Goal: Transaction & Acquisition: Purchase product/service

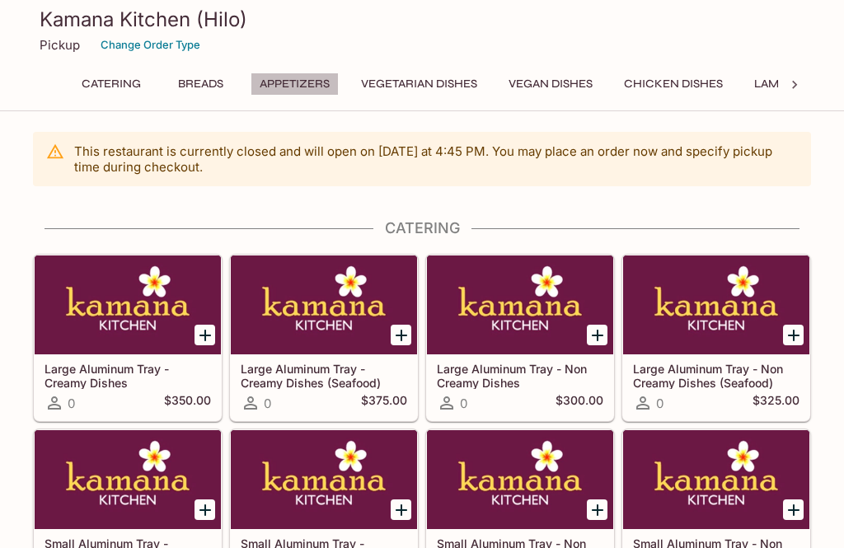
click at [296, 86] on button "Appetizers" at bounding box center [295, 84] width 88 height 23
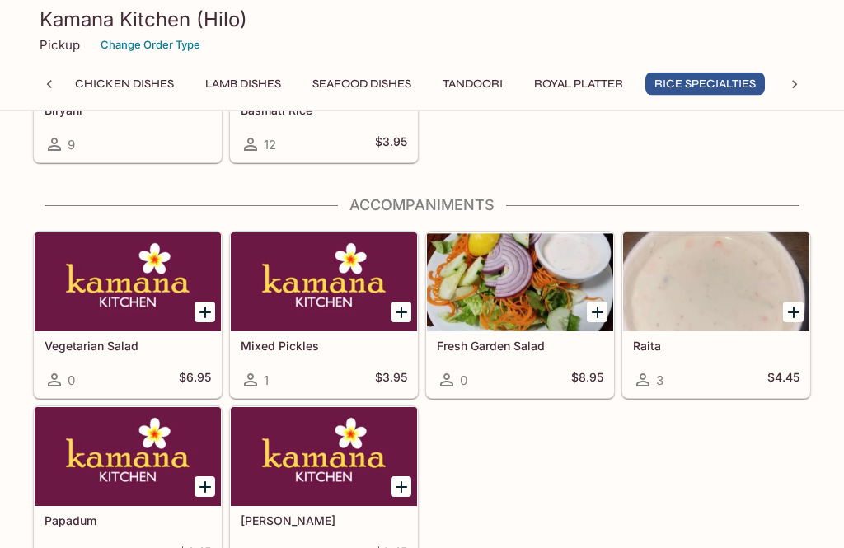
scroll to position [4714, 0]
click at [398, 315] on icon "Add Mixed Pickles" at bounding box center [402, 313] width 20 height 20
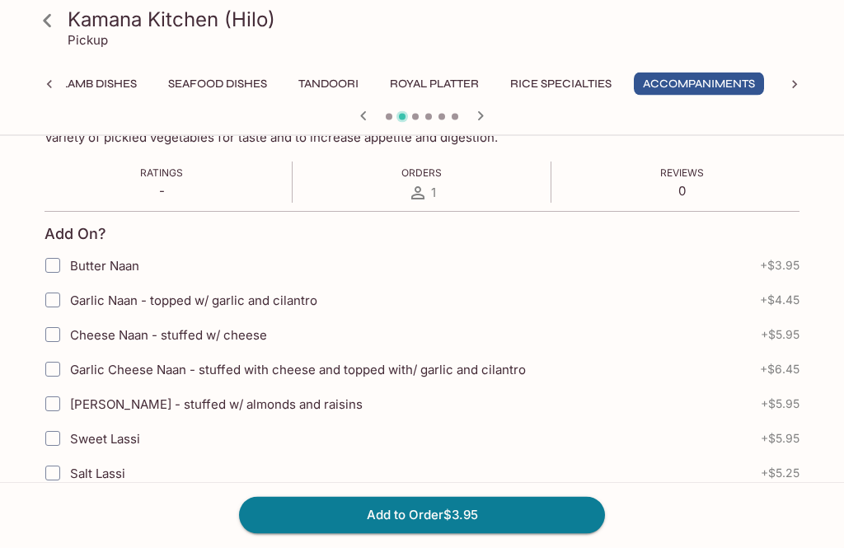
scroll to position [282, 0]
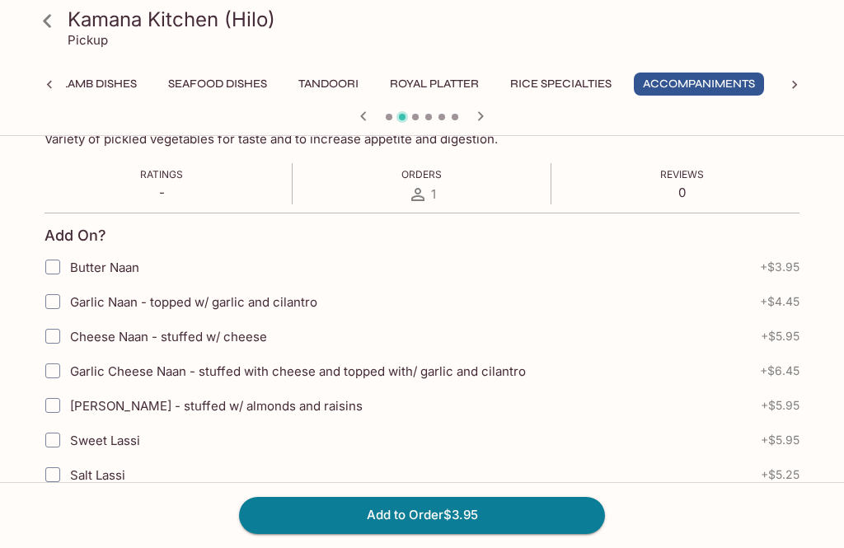
click at [463, 533] on button "Add to Order $3.95" at bounding box center [422, 515] width 366 height 36
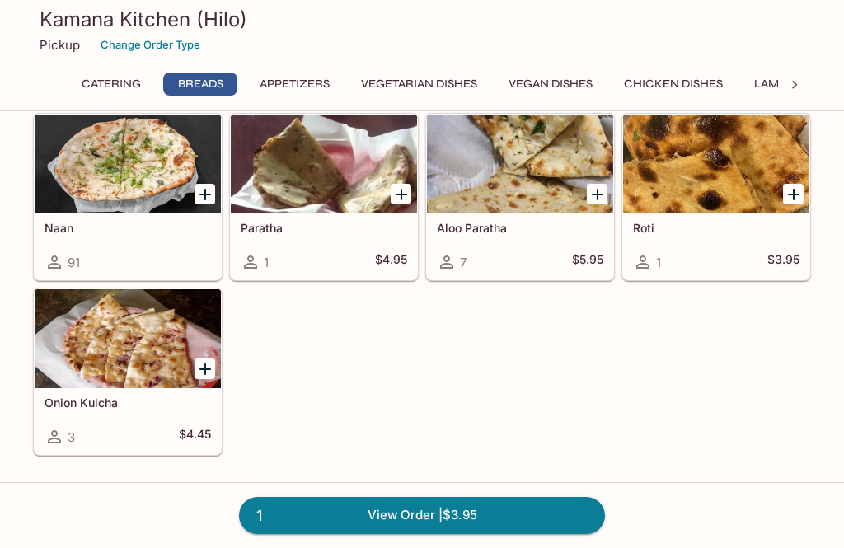
click at [136, 181] on div at bounding box center [128, 164] width 186 height 99
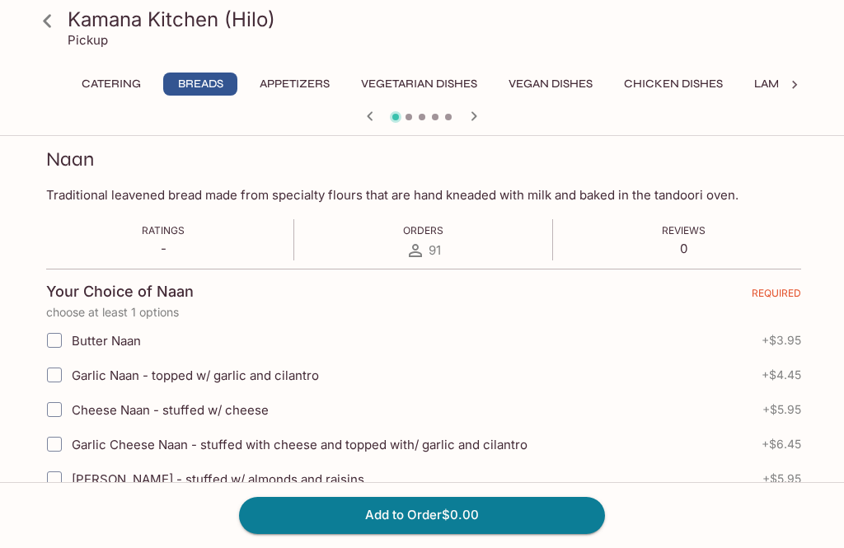
click at [58, 375] on input "Garlic Naan - topped w/ garlic and cilantro" at bounding box center [54, 375] width 33 height 33
checkbox input "true"
click at [54, 449] on input "Garlic Cheese Naan - stuffed with cheese and topped with/ garlic and cilantro" at bounding box center [54, 444] width 33 height 33
checkbox input "true"
click at [472, 533] on button "Add to Order $10.90" at bounding box center [422, 515] width 366 height 36
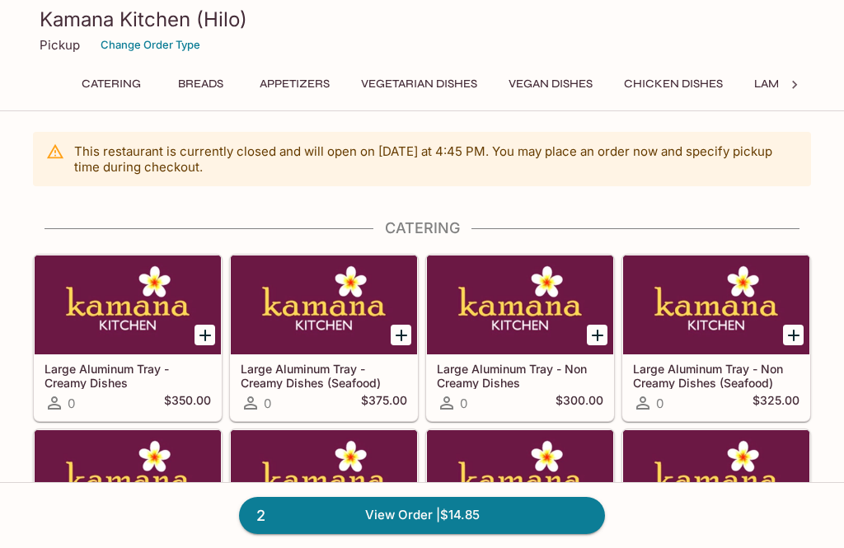
click at [312, 80] on button "Appetizers" at bounding box center [295, 84] width 88 height 23
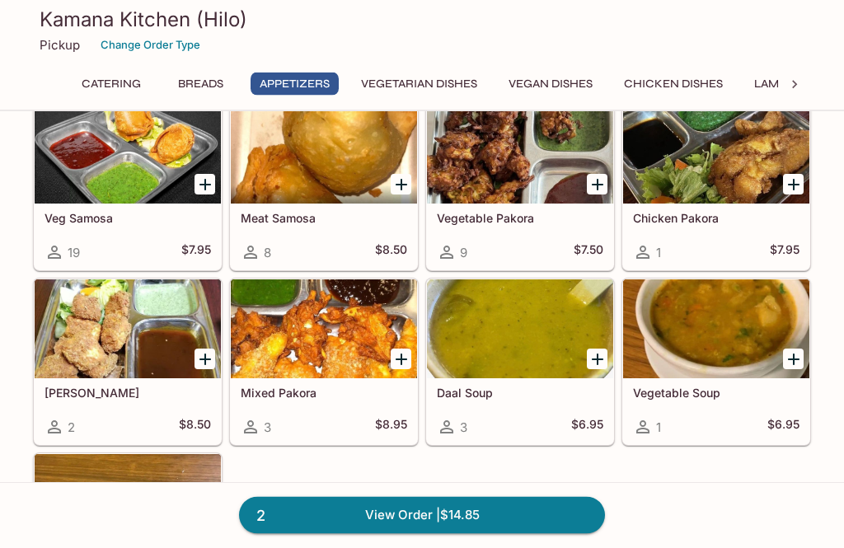
scroll to position [1147, 0]
click at [790, 77] on icon at bounding box center [795, 85] width 16 height 16
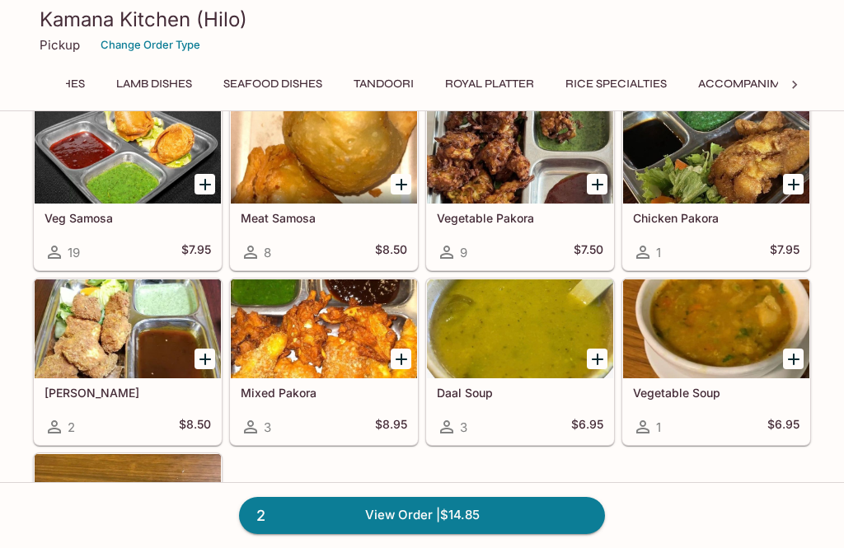
scroll to position [0, 684]
click at [471, 90] on button "Royal Platter" at bounding box center [443, 84] width 107 height 23
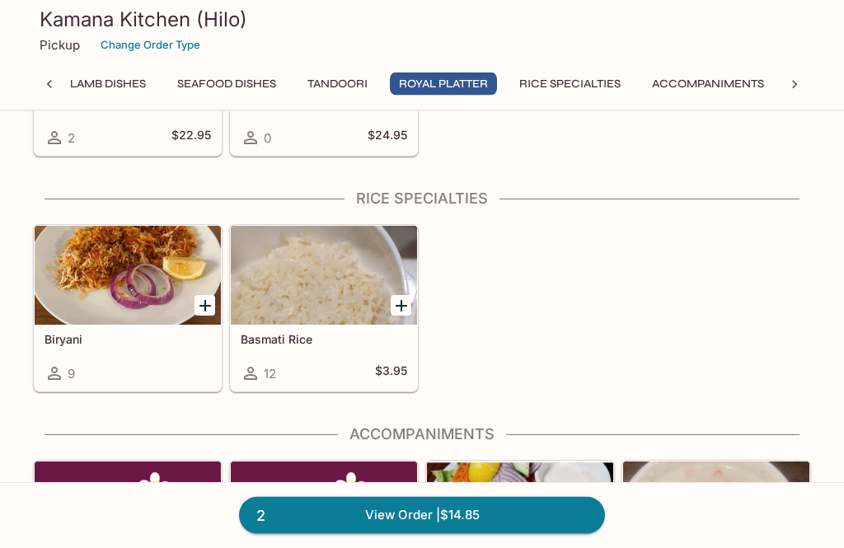
scroll to position [4485, 0]
click at [153, 295] on div at bounding box center [128, 275] width 186 height 99
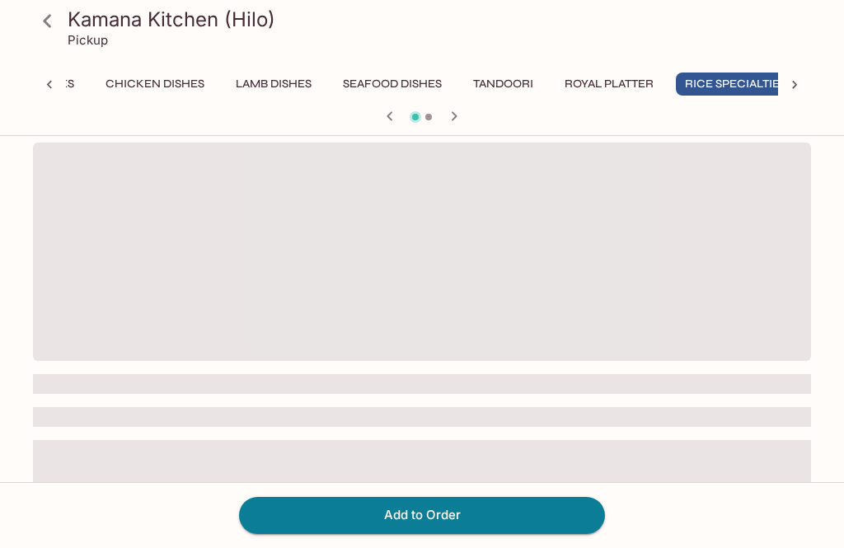
scroll to position [0, 549]
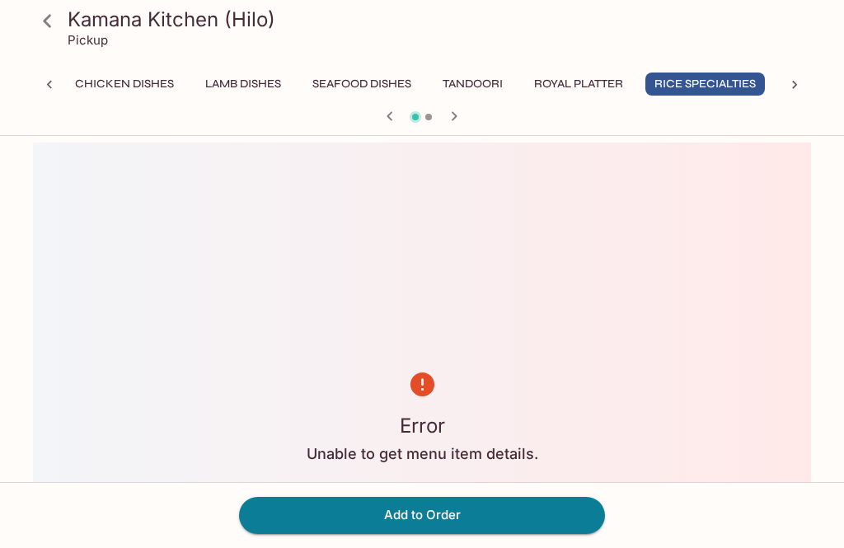
click at [389, 118] on icon "button" at bounding box center [390, 115] width 6 height 9
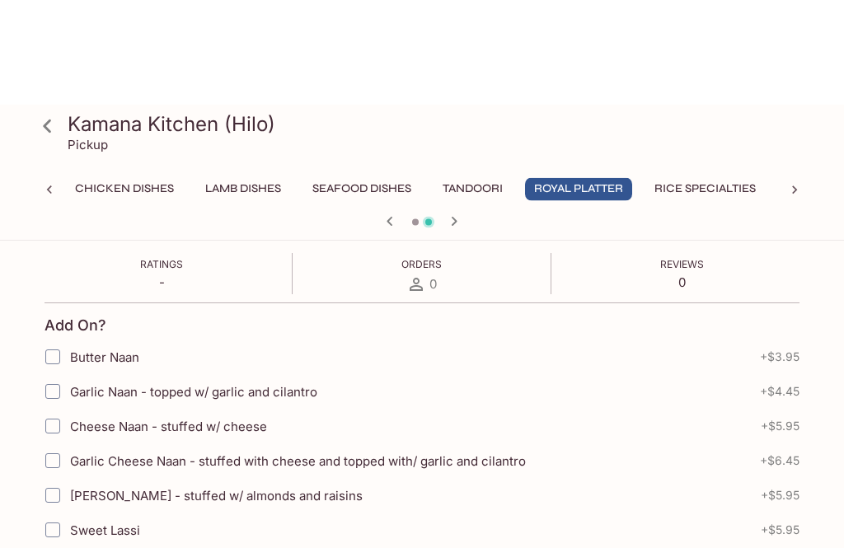
scroll to position [0, 0]
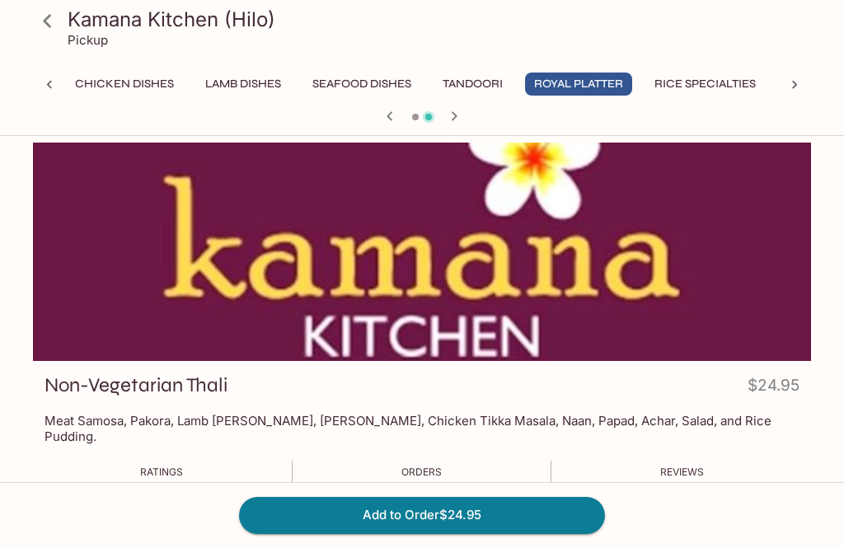
click at [721, 87] on button "Rice Specialties" at bounding box center [706, 84] width 120 height 23
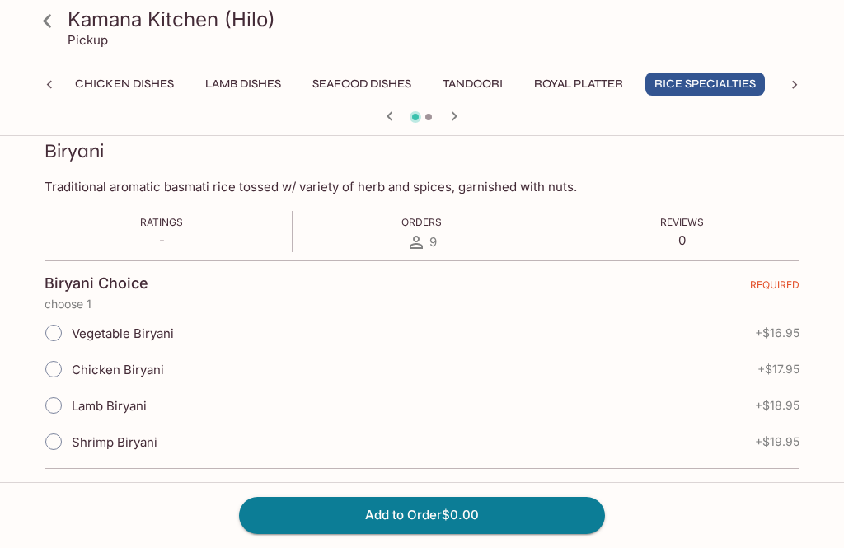
scroll to position [239, 0]
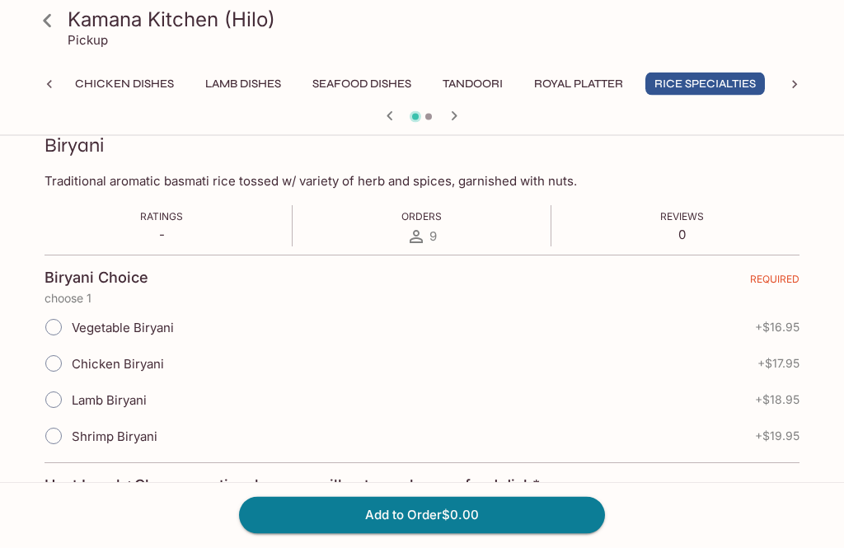
click at [63, 440] on input "Shrimp Biryani" at bounding box center [53, 437] width 35 height 35
radio input "true"
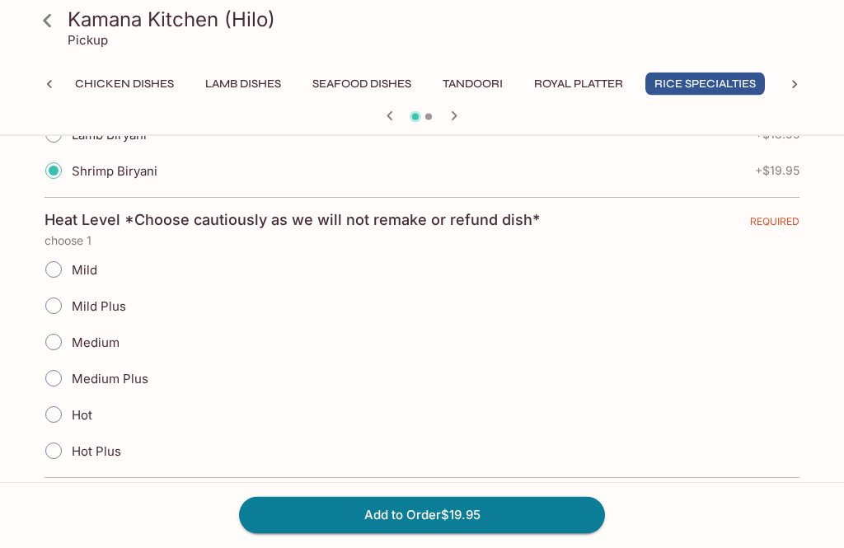
scroll to position [505, 0]
click at [59, 346] on input "Medium" at bounding box center [53, 342] width 35 height 35
radio input "true"
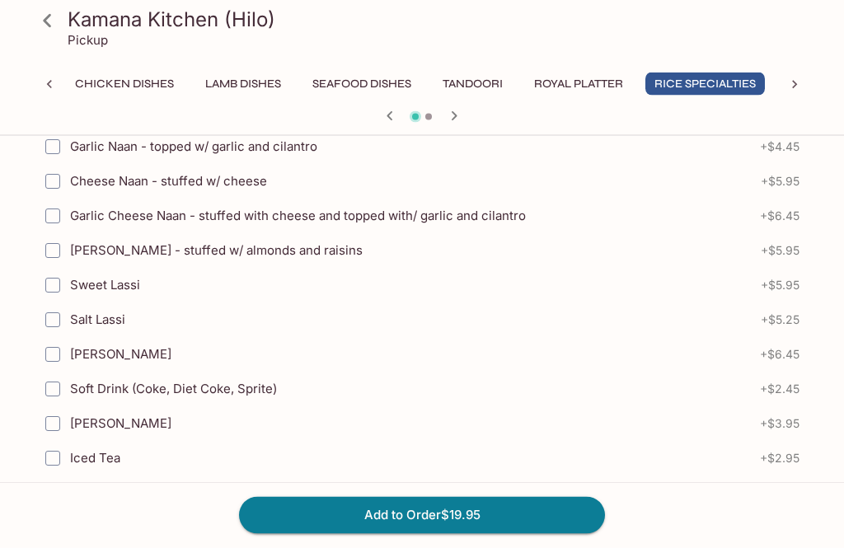
scroll to position [926, 0]
click at [465, 533] on button "Add to Order $19.95" at bounding box center [422, 515] width 366 height 36
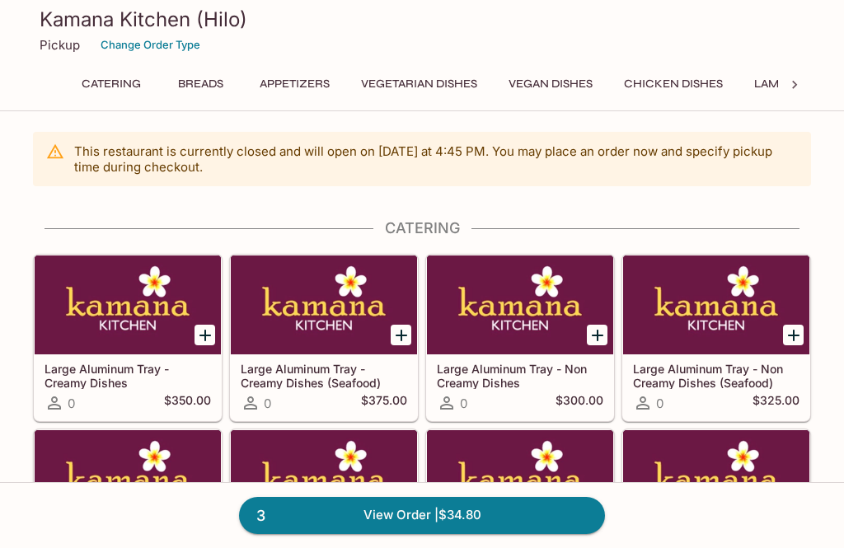
click at [577, 84] on button "Vegan Dishes" at bounding box center [551, 84] width 102 height 23
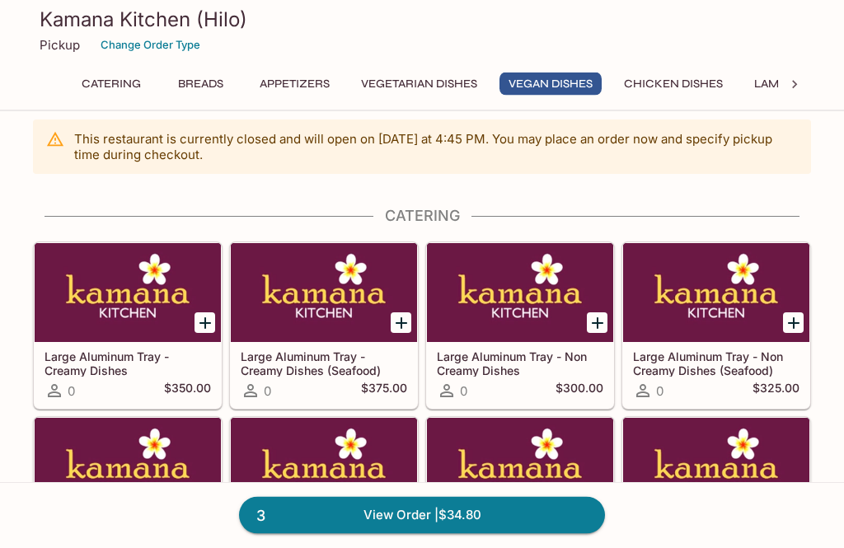
scroll to position [2246, 0]
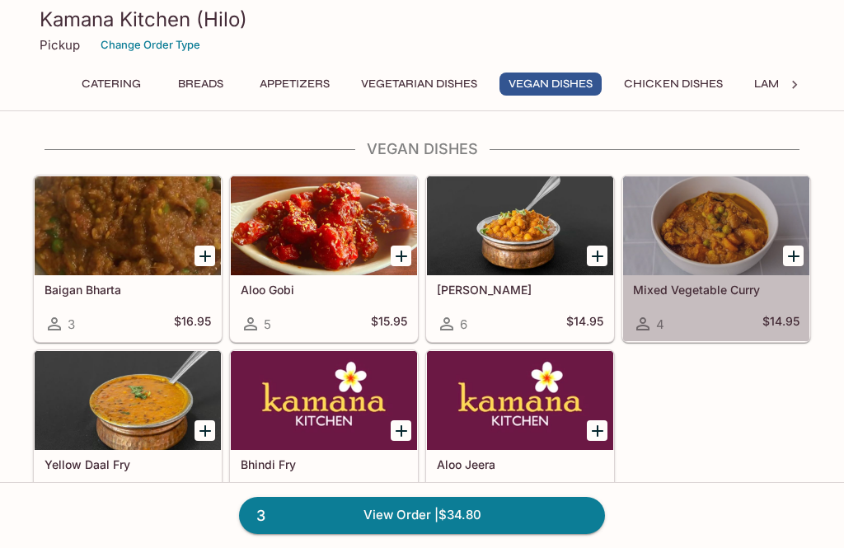
click at [713, 237] on div at bounding box center [716, 225] width 186 height 99
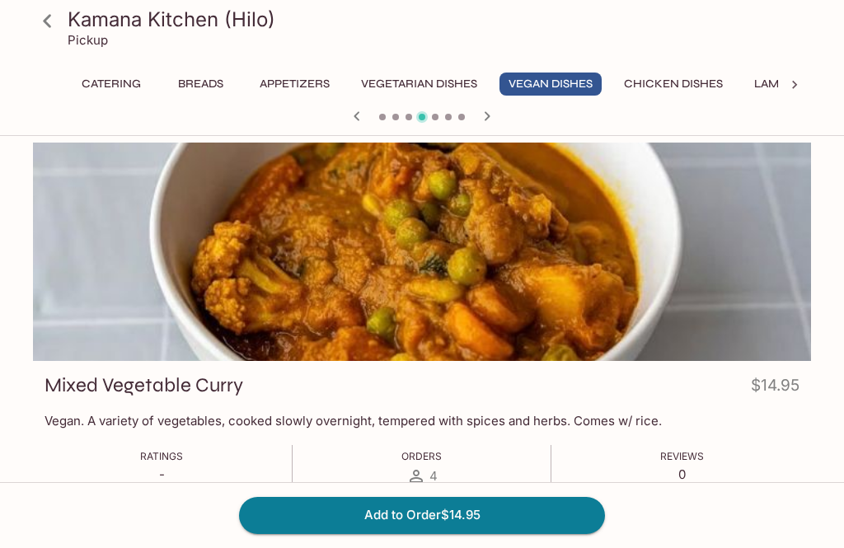
click at [786, 88] on div at bounding box center [794, 85] width 33 height 25
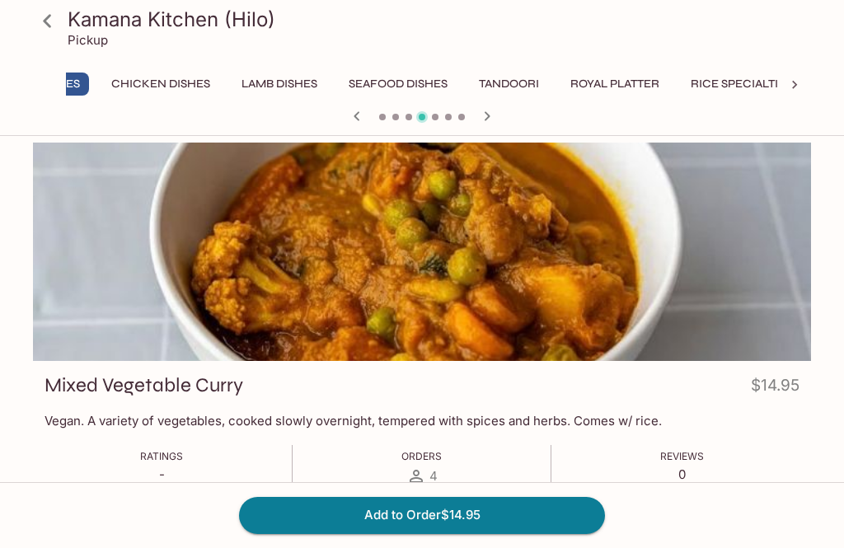
scroll to position [0, 684]
click at [744, 82] on button "Accompaniments" at bounding box center [708, 84] width 130 height 23
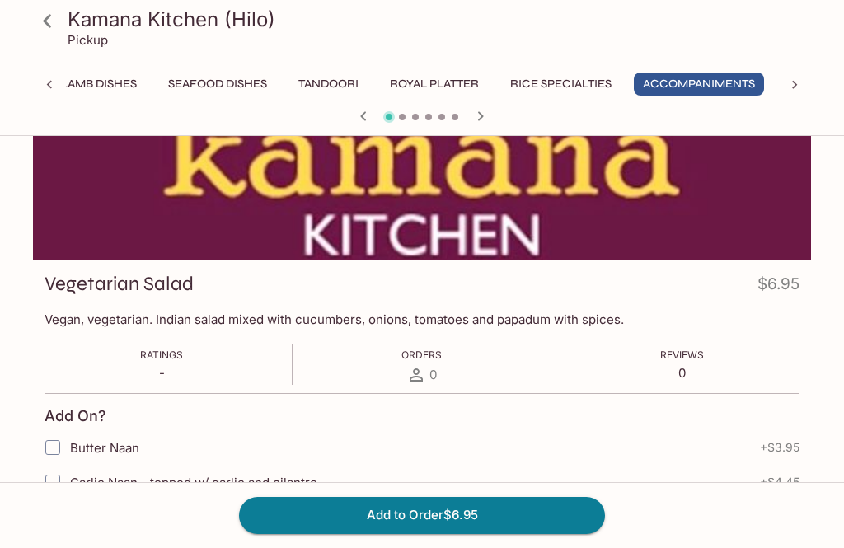
scroll to position [0, 0]
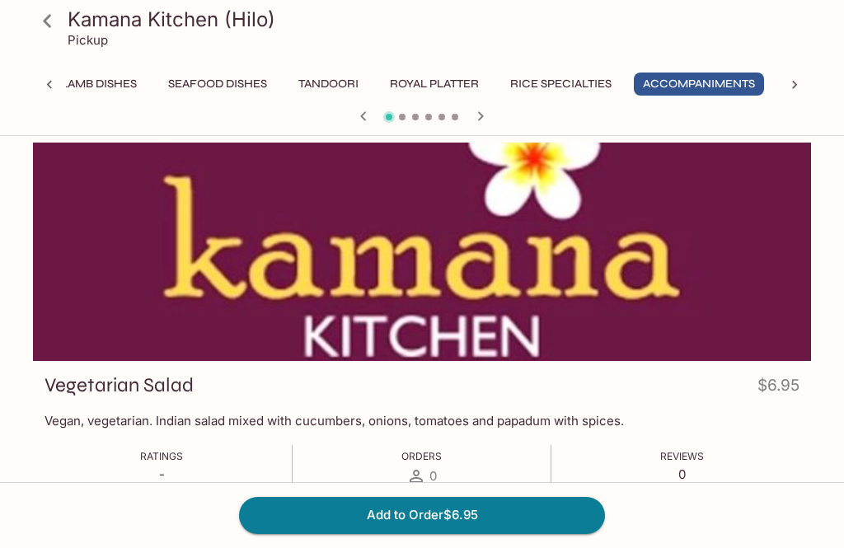
click at [791, 87] on icon at bounding box center [795, 85] width 16 height 16
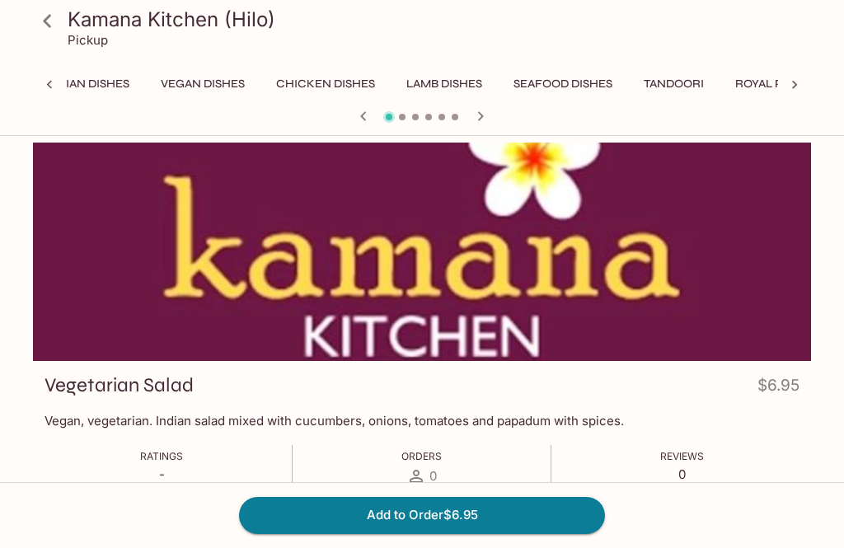
scroll to position [0, 341]
click at [214, 91] on button "Vegan Dishes" at bounding box center [209, 84] width 102 height 23
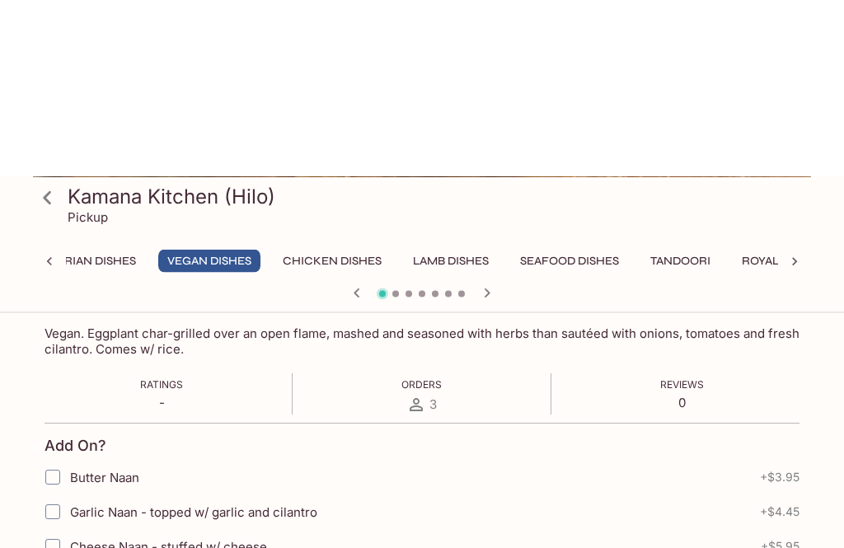
scroll to position [0, 0]
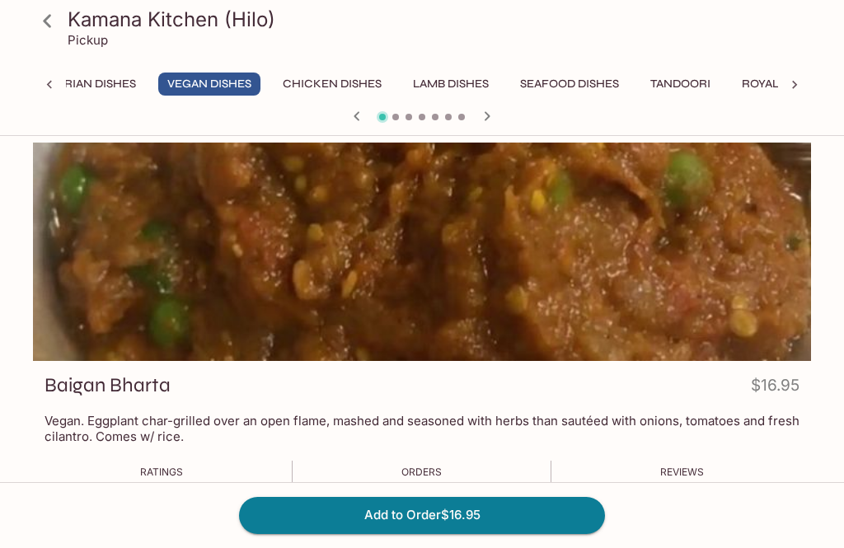
click at [486, 126] on button "button" at bounding box center [487, 116] width 21 height 21
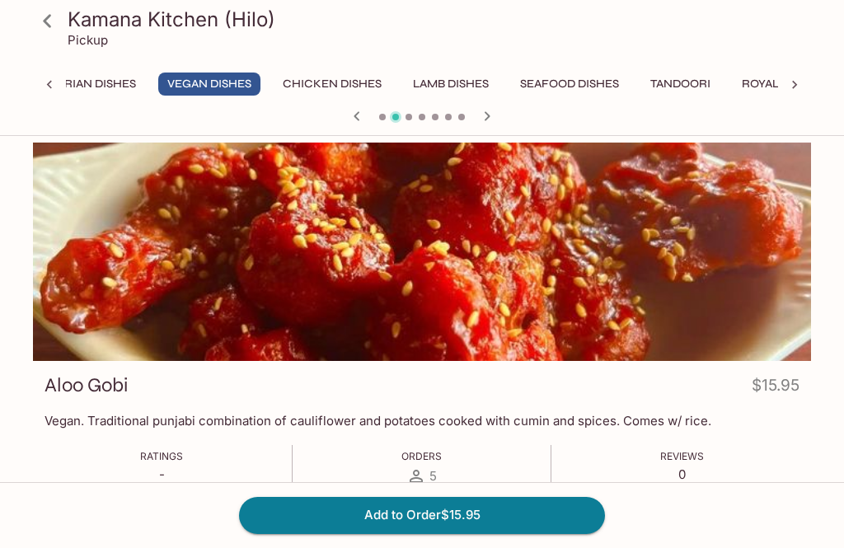
click at [490, 124] on icon "button" at bounding box center [487, 116] width 20 height 20
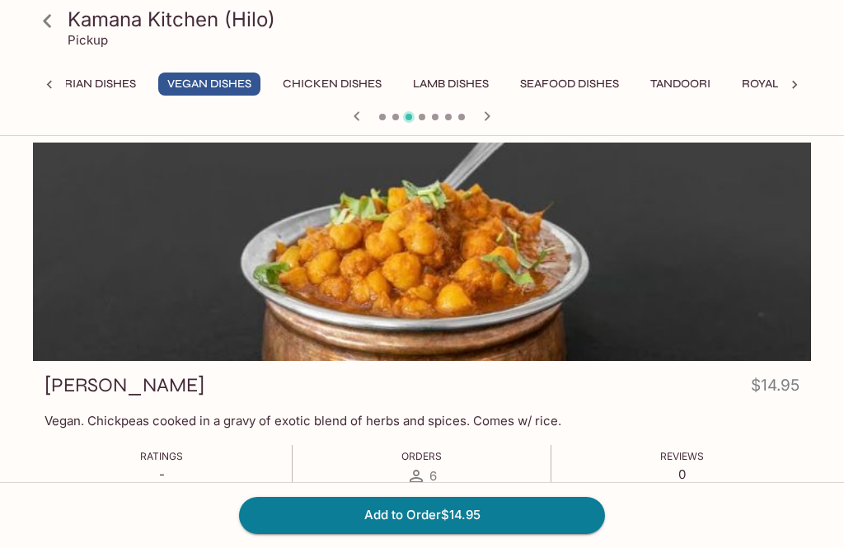
click at [494, 124] on icon "button" at bounding box center [487, 116] width 20 height 20
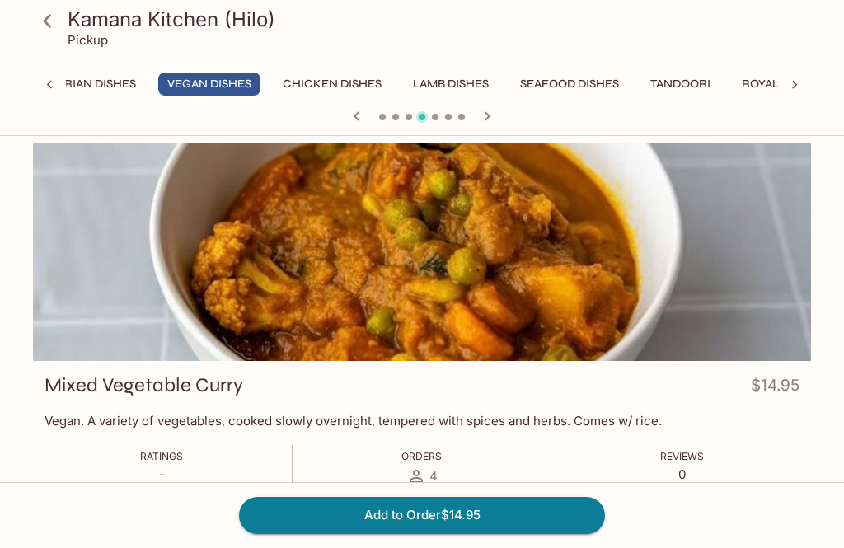
click at [465, 517] on button "Add to Order $14.95" at bounding box center [422, 515] width 366 height 36
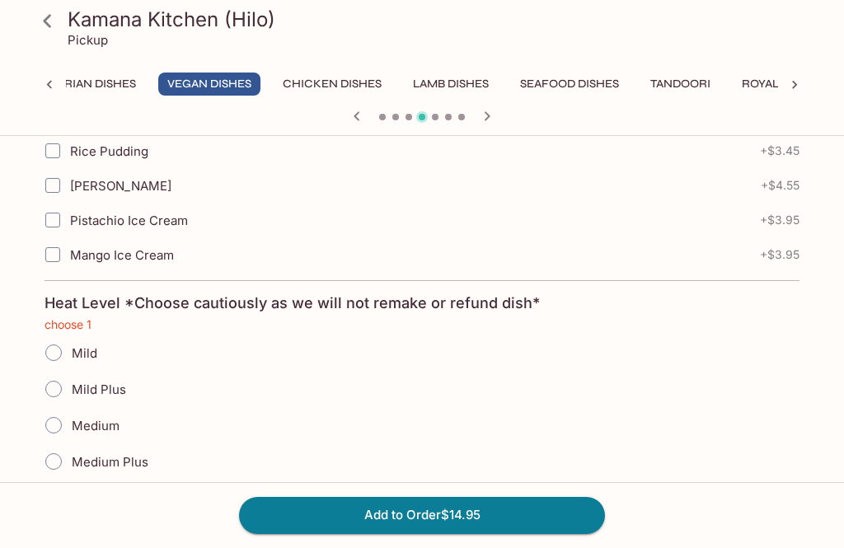
scroll to position [898, 0]
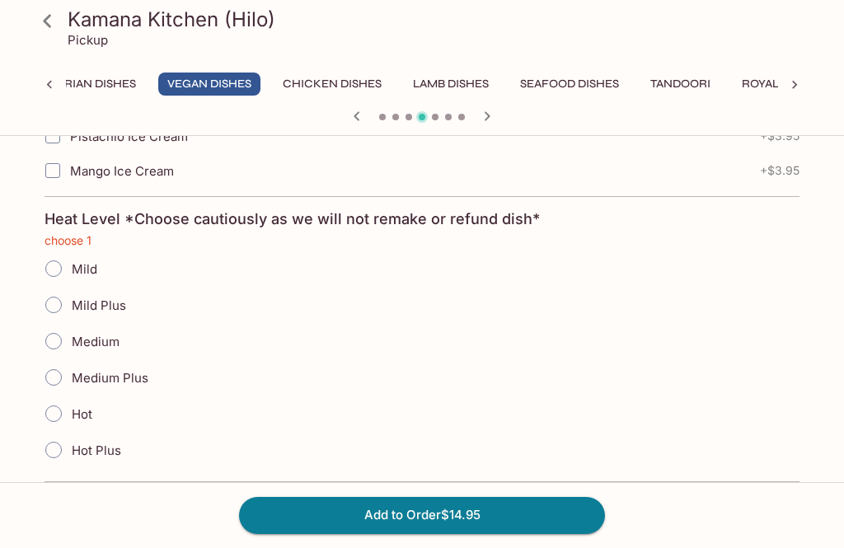
click at [60, 378] on input "Medium Plus" at bounding box center [53, 377] width 35 height 35
radio input "true"
click at [466, 520] on button "Add to Order $14.95" at bounding box center [422, 515] width 366 height 36
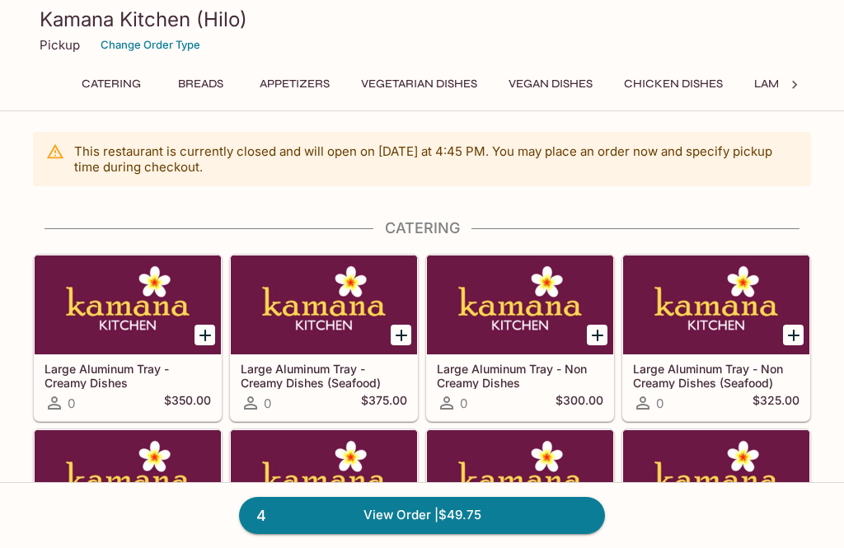
click at [453, 520] on link "4 View Order | $49.75" at bounding box center [422, 515] width 366 height 36
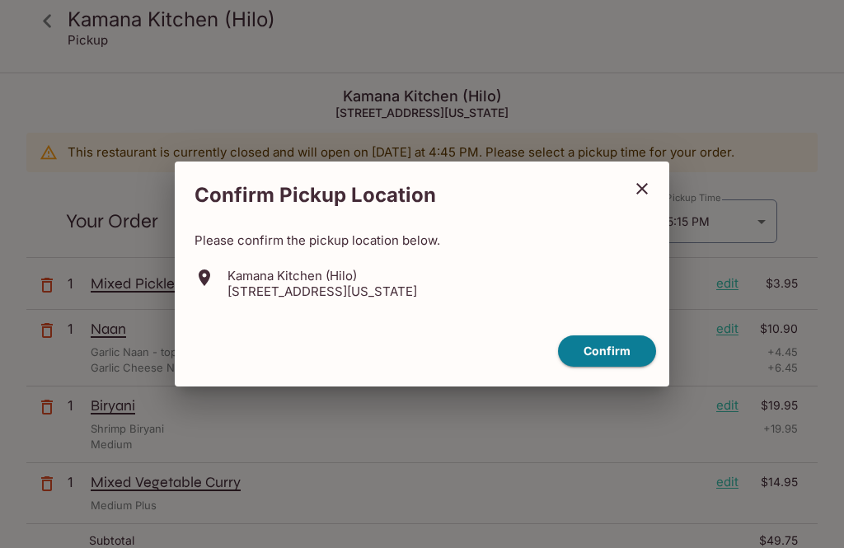
click at [611, 359] on button "Confirm" at bounding box center [607, 352] width 98 height 32
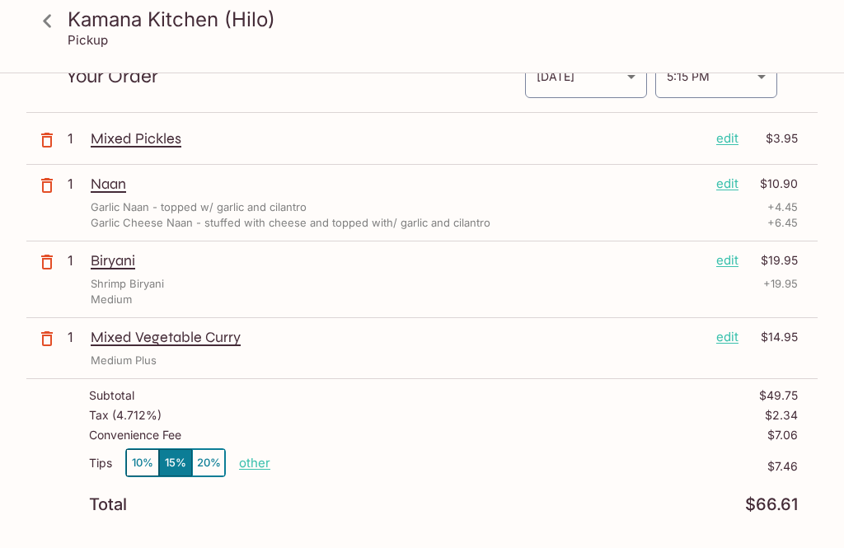
scroll to position [144, 0]
click at [42, 145] on icon "button" at bounding box center [47, 141] width 12 height 15
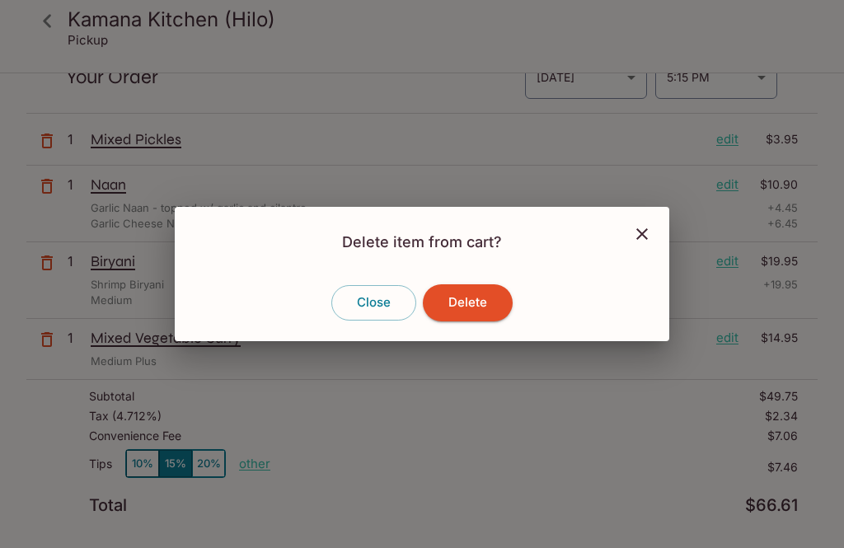
click at [471, 321] on button "Delete" at bounding box center [468, 302] width 90 height 36
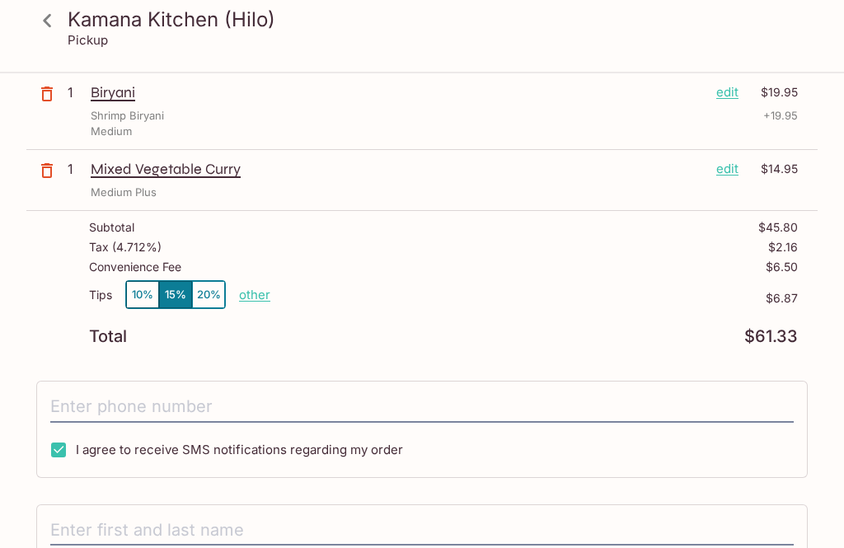
scroll to position [0, 0]
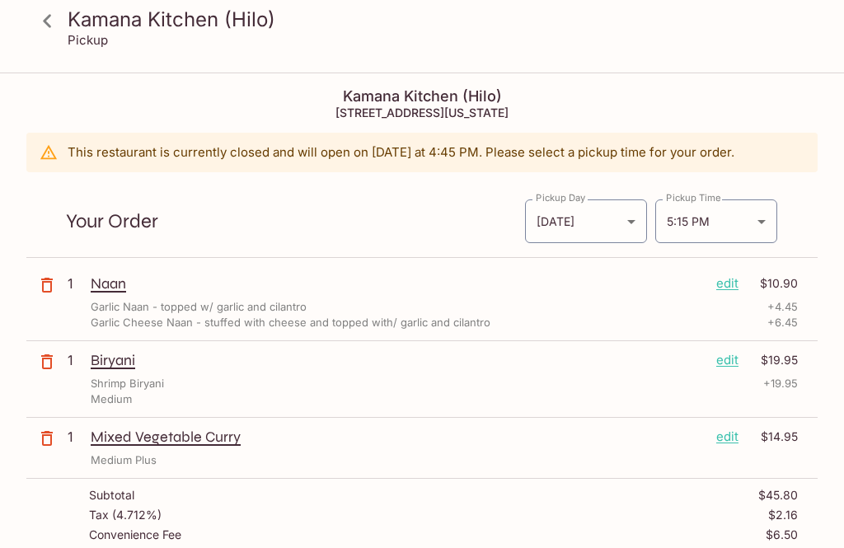
click at [50, 19] on icon at bounding box center [47, 21] width 29 height 29
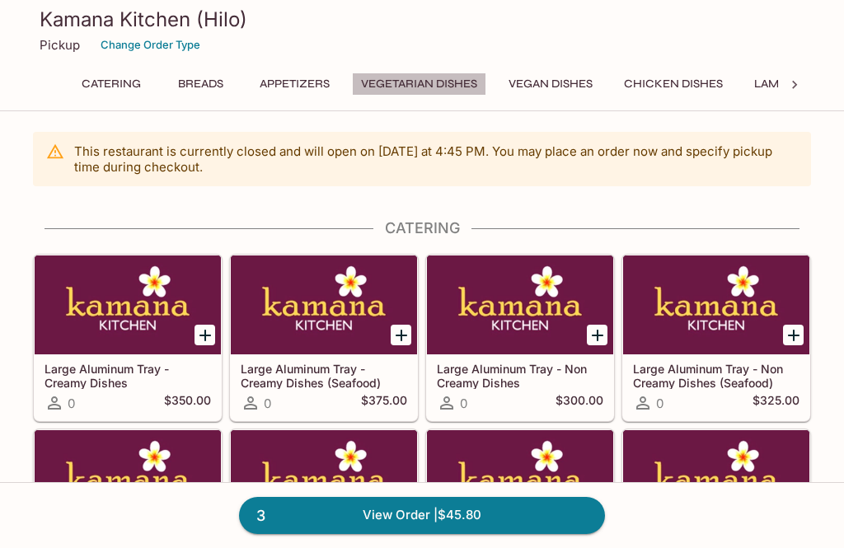
click at [451, 85] on button "Vegetarian Dishes" at bounding box center [419, 84] width 134 height 23
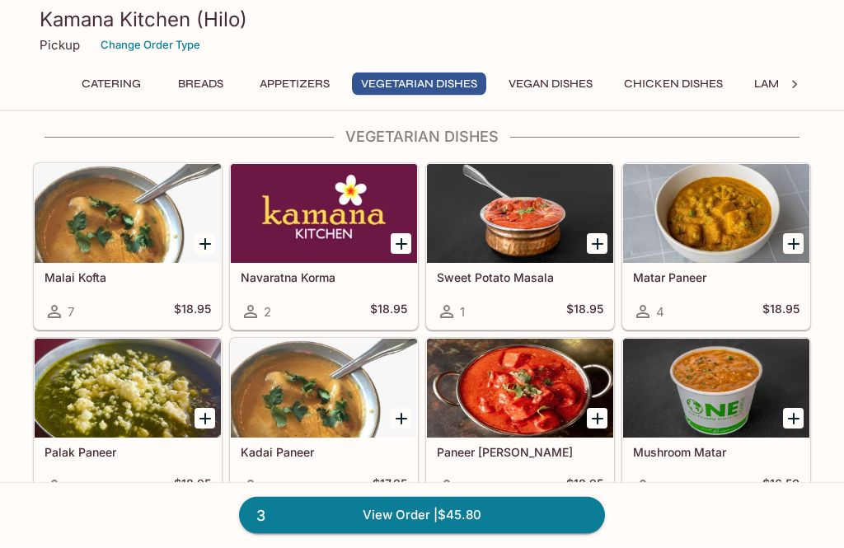
scroll to position [1672, 0]
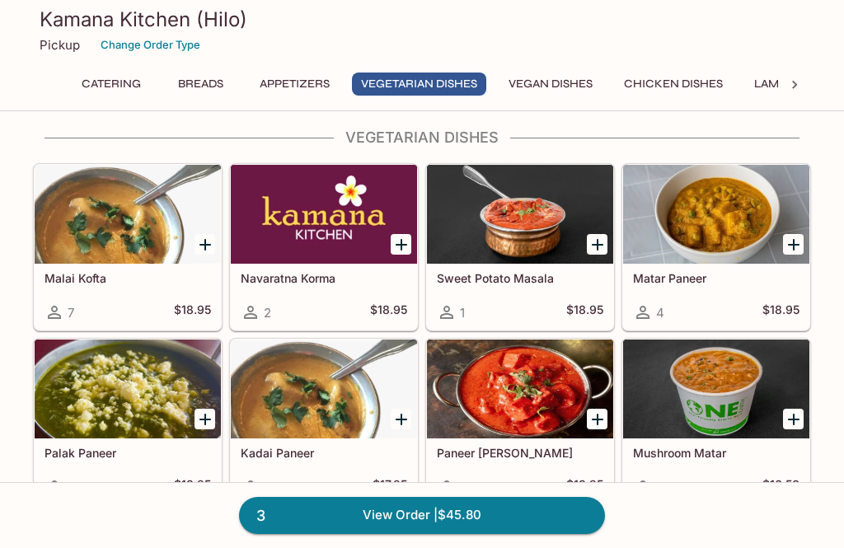
click at [279, 92] on button "Appetizers" at bounding box center [295, 84] width 88 height 23
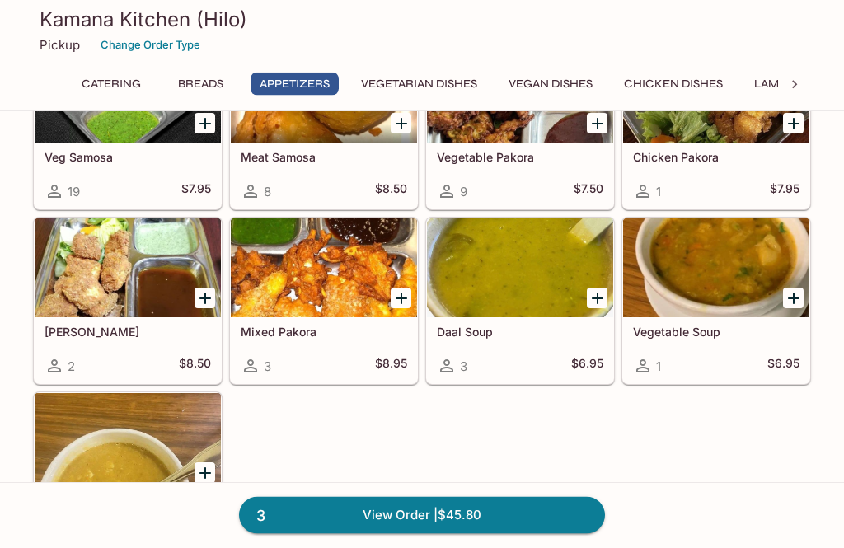
scroll to position [1075, 0]
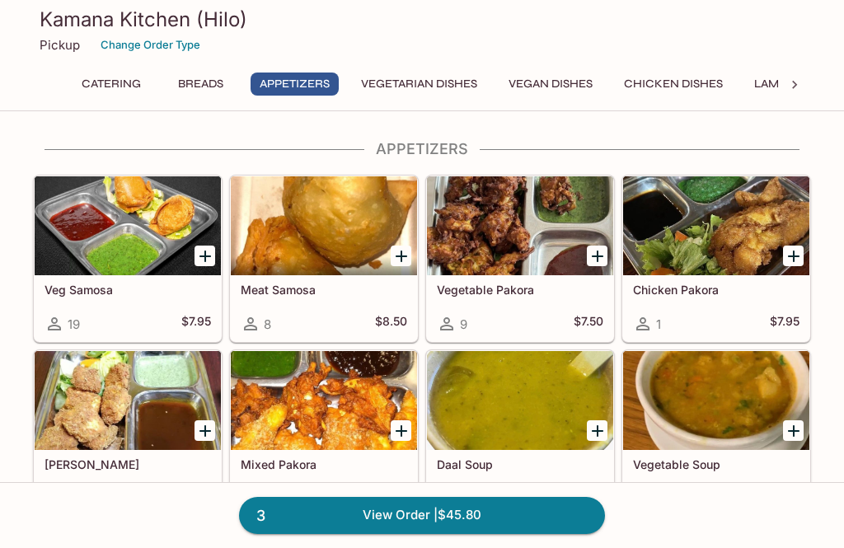
click at [709, 418] on div at bounding box center [716, 400] width 186 height 99
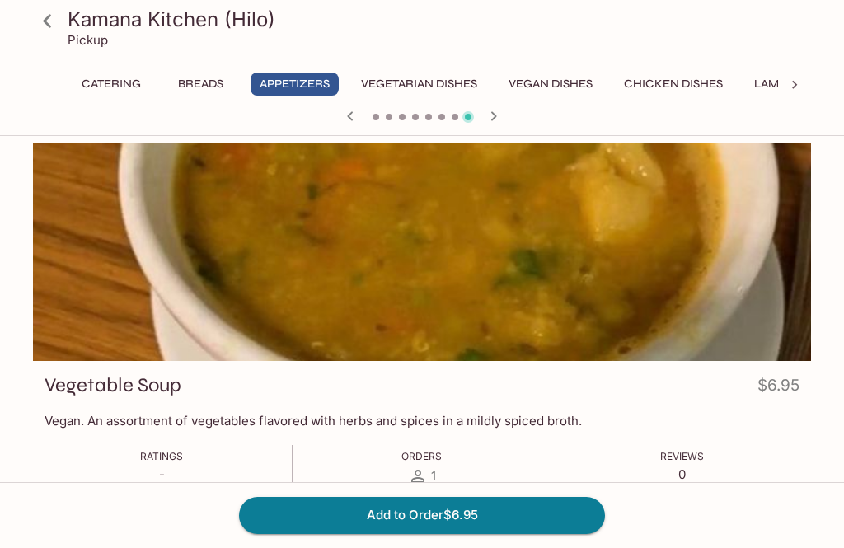
click at [350, 120] on icon "button" at bounding box center [350, 116] width 20 height 20
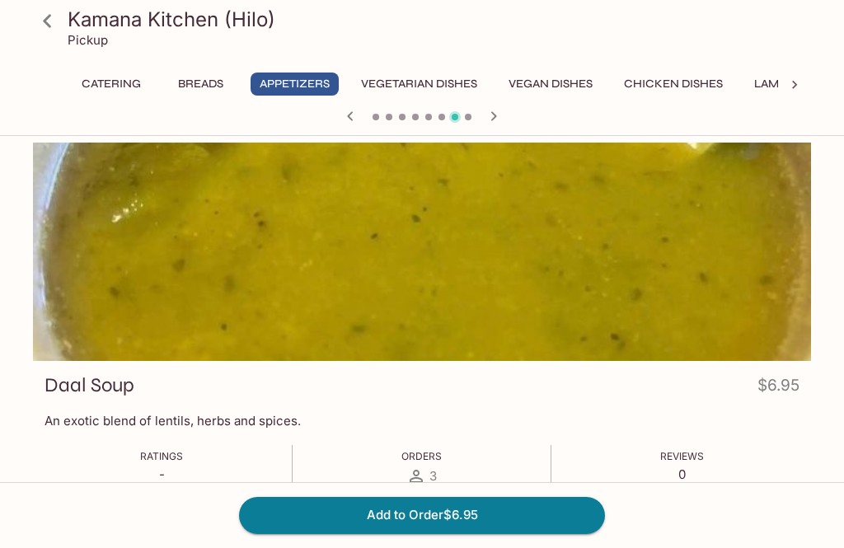
click at [476, 533] on button "Add to Order $6.95" at bounding box center [422, 515] width 366 height 36
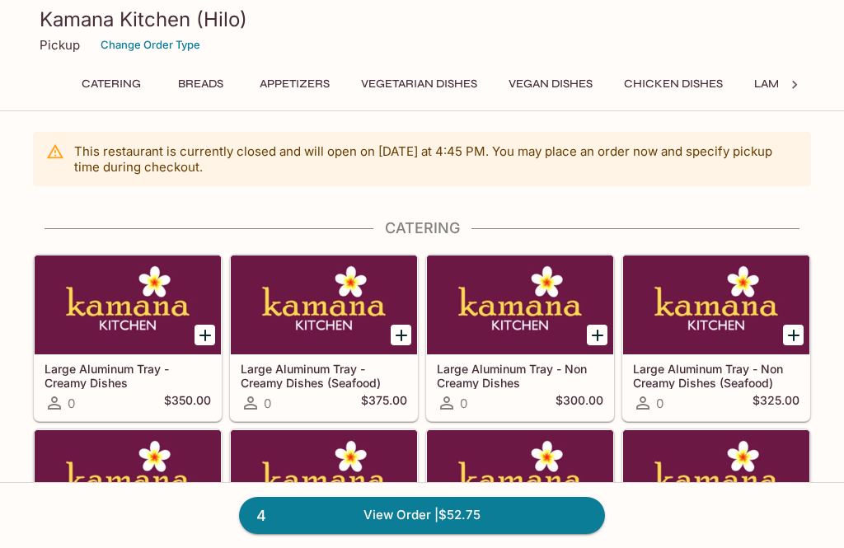
click at [795, 82] on icon at bounding box center [795, 85] width 16 height 16
click at [791, 84] on icon at bounding box center [795, 85] width 16 height 16
click at [651, 82] on button "Desserts" at bounding box center [653, 84] width 76 height 23
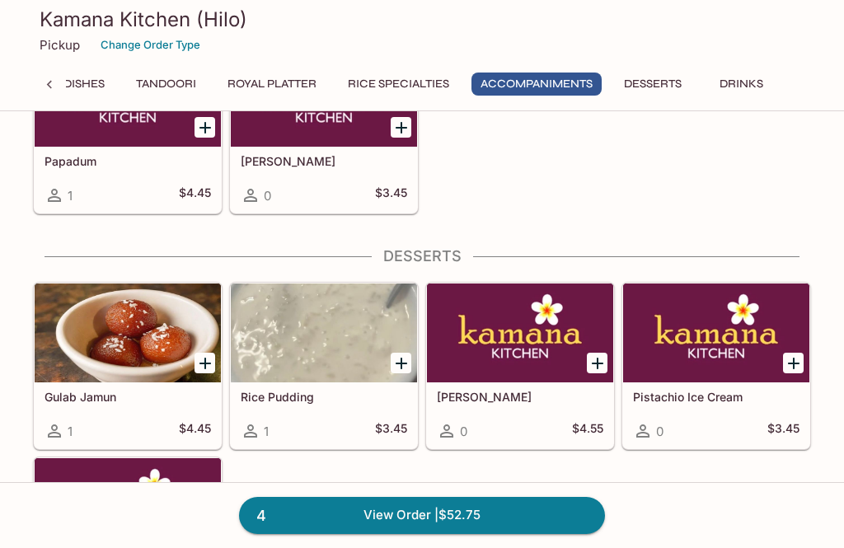
scroll to position [5074, 0]
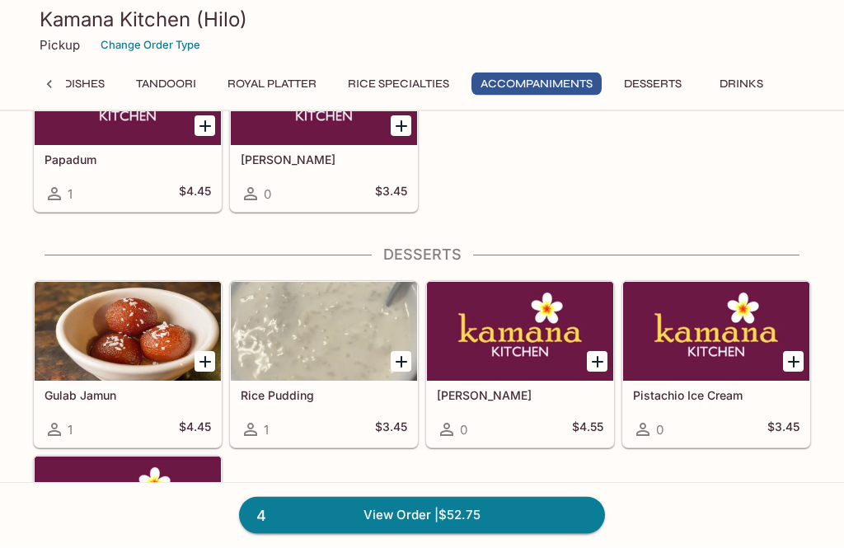
click at [749, 82] on button "Drinks" at bounding box center [741, 84] width 74 height 23
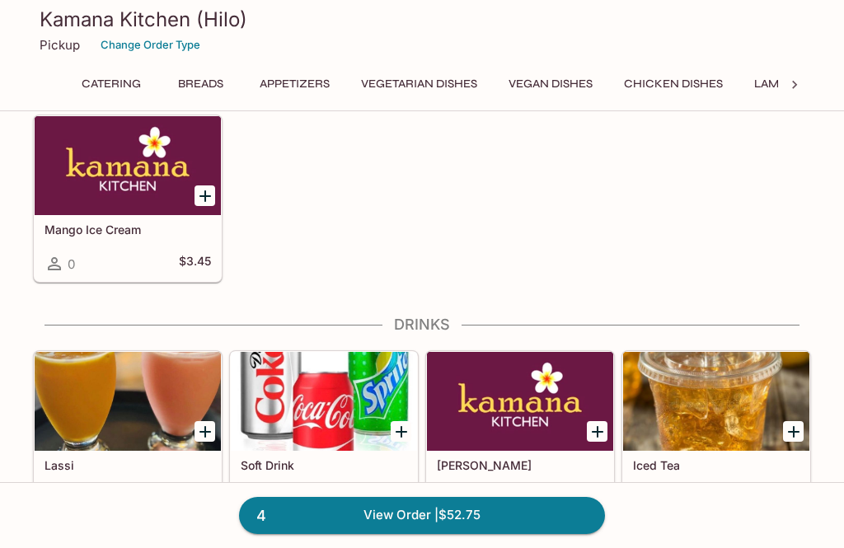
scroll to position [0, 0]
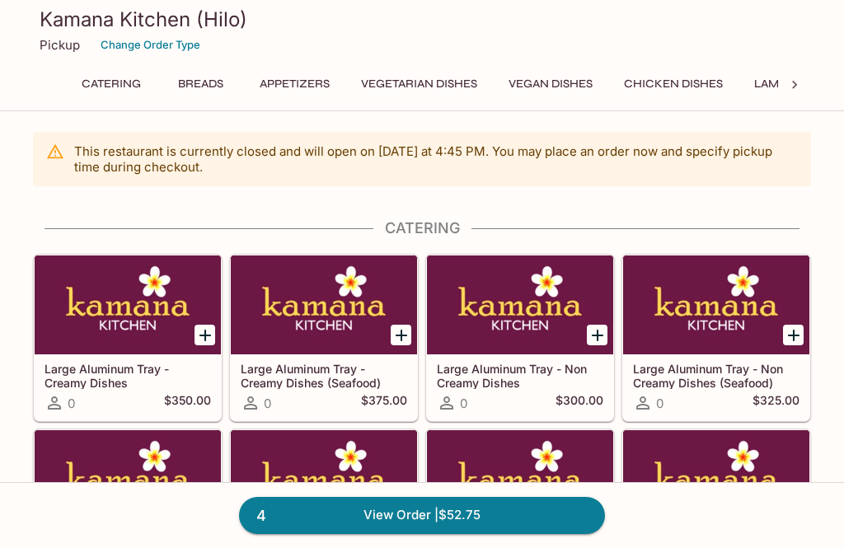
click at [792, 85] on icon at bounding box center [795, 85] width 16 height 16
click at [796, 87] on icon at bounding box center [795, 85] width 16 height 16
click at [753, 89] on button "Drinks" at bounding box center [741, 84] width 74 height 23
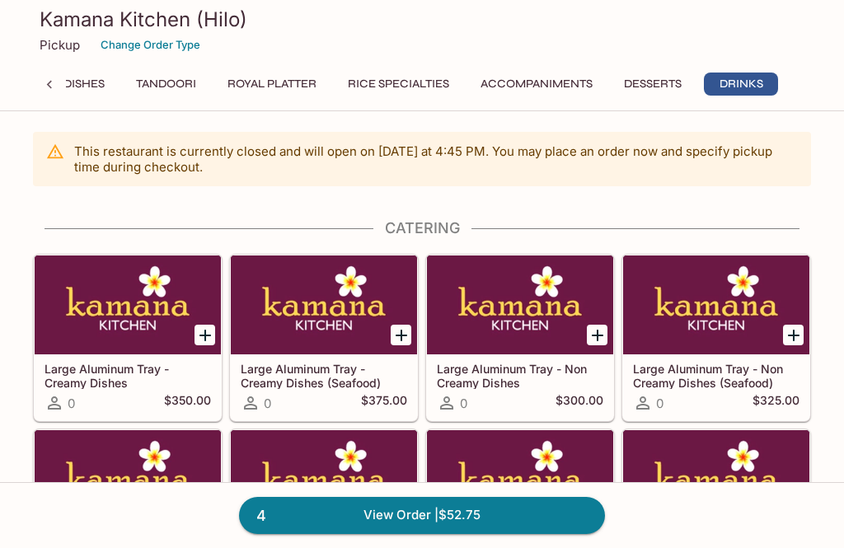
scroll to position [5416, 0]
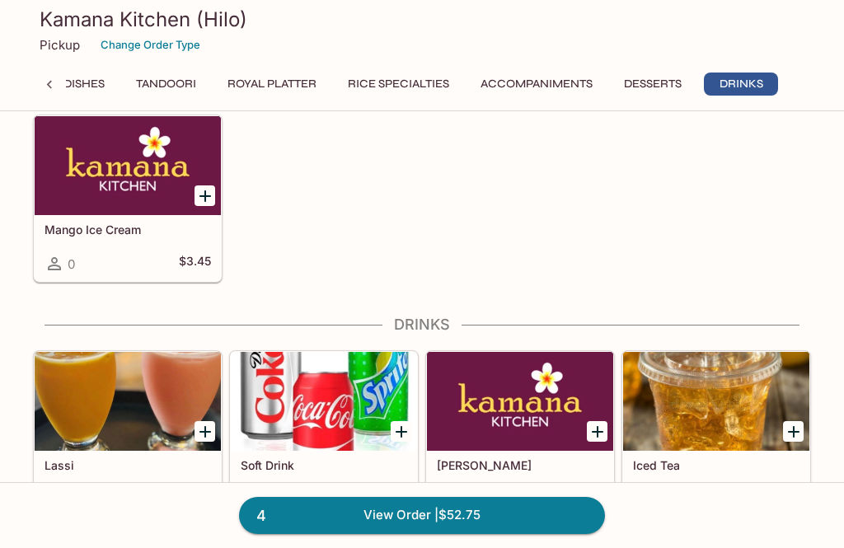
click at [88, 406] on div at bounding box center [128, 401] width 186 height 99
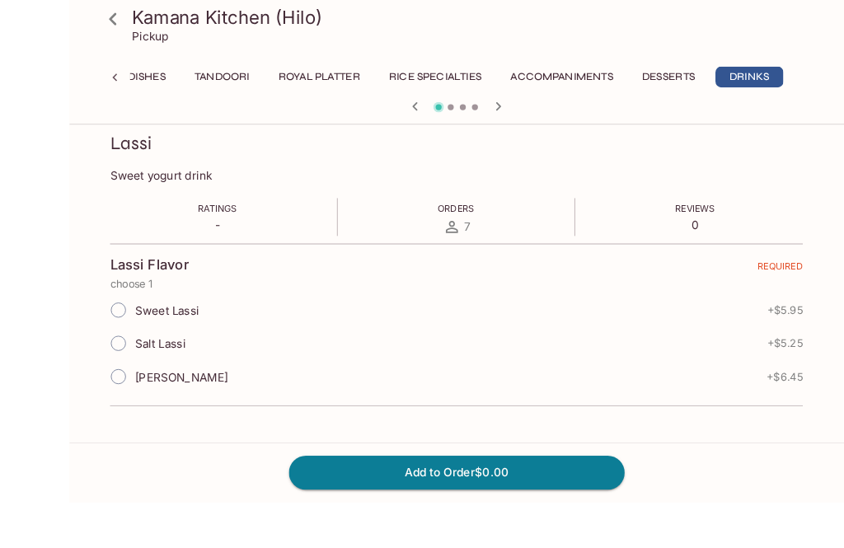
scroll to position [291, 0]
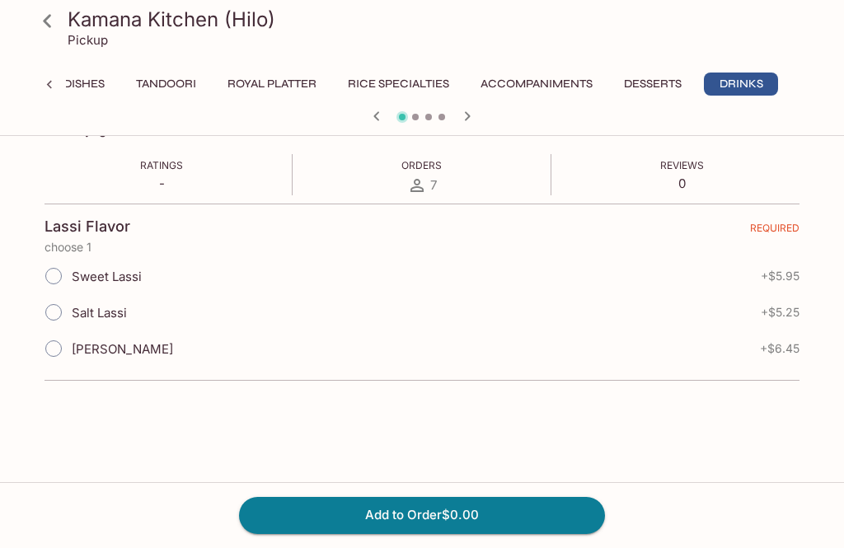
click at [52, 359] on input "[PERSON_NAME]" at bounding box center [53, 348] width 35 height 35
radio input "true"
click at [787, 350] on span "+ $6.45" at bounding box center [780, 348] width 40 height 13
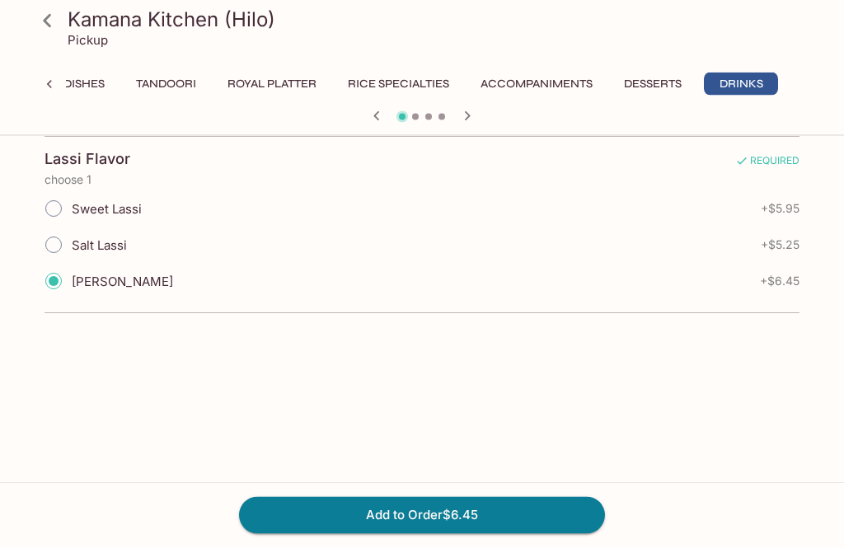
scroll to position [358, 0]
click at [781, 288] on span "+ $6.45" at bounding box center [780, 281] width 40 height 13
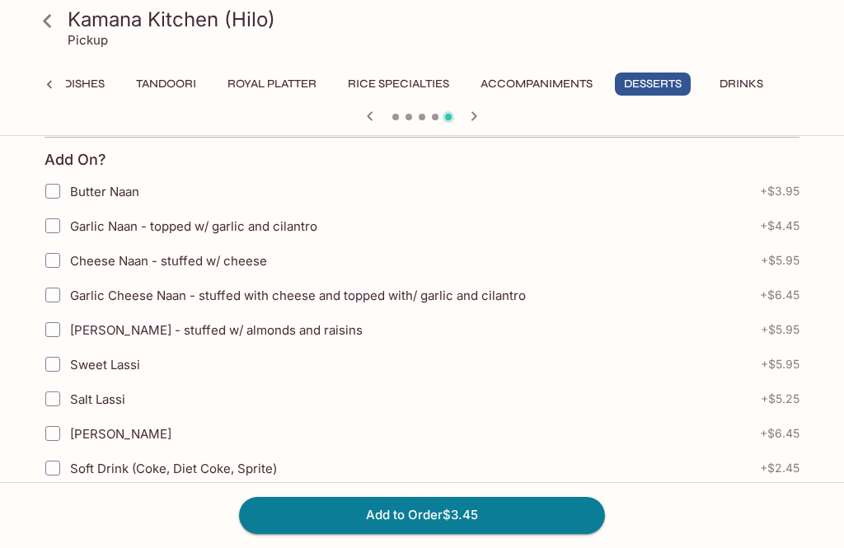
click at [61, 436] on input "[PERSON_NAME]" at bounding box center [52, 433] width 33 height 33
checkbox input "true"
click at [442, 533] on button "Add to Order $9.90" at bounding box center [422, 515] width 366 height 36
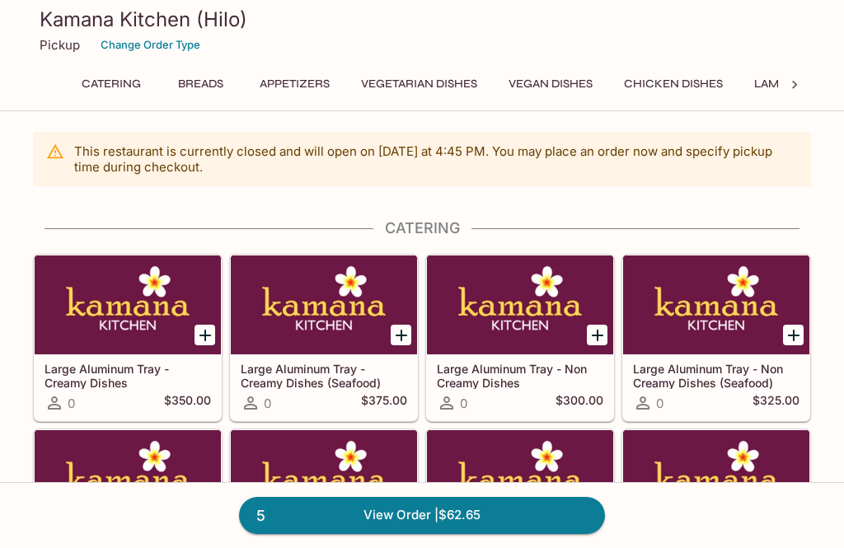
click at [490, 533] on link "5 View Order | $62.65" at bounding box center [422, 515] width 366 height 36
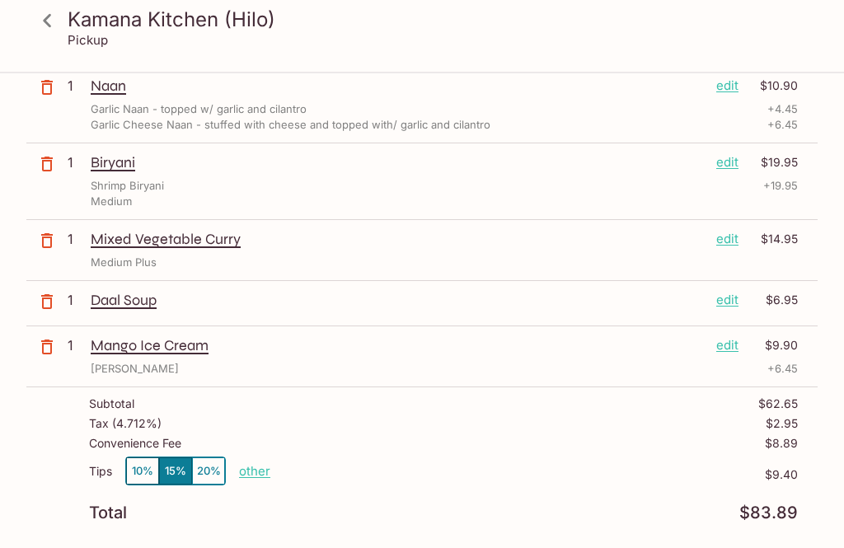
scroll to position [198, 0]
click at [50, 350] on icon "button" at bounding box center [47, 347] width 12 height 15
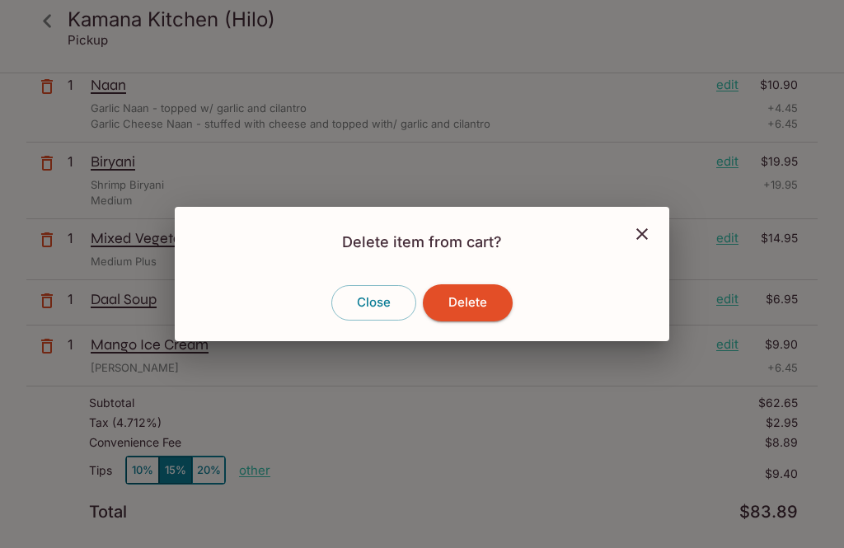
click at [487, 321] on button "Delete" at bounding box center [468, 302] width 90 height 36
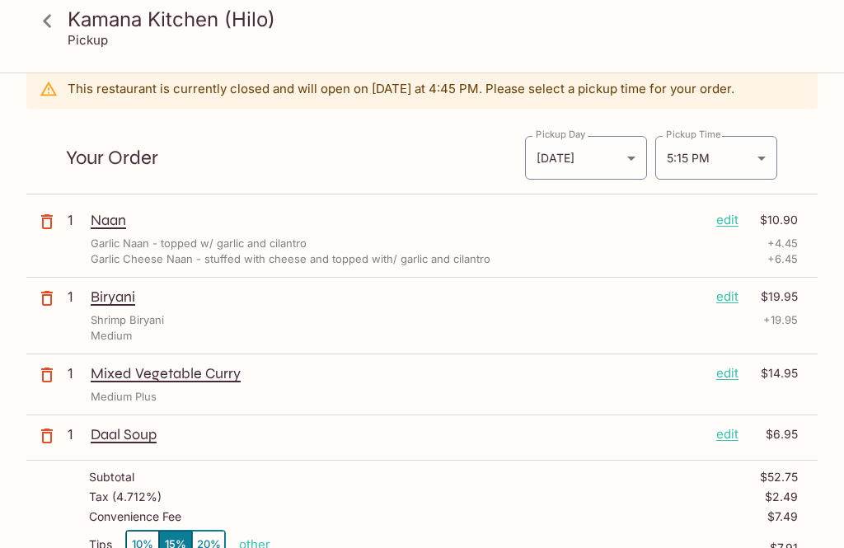
scroll to position [0, 0]
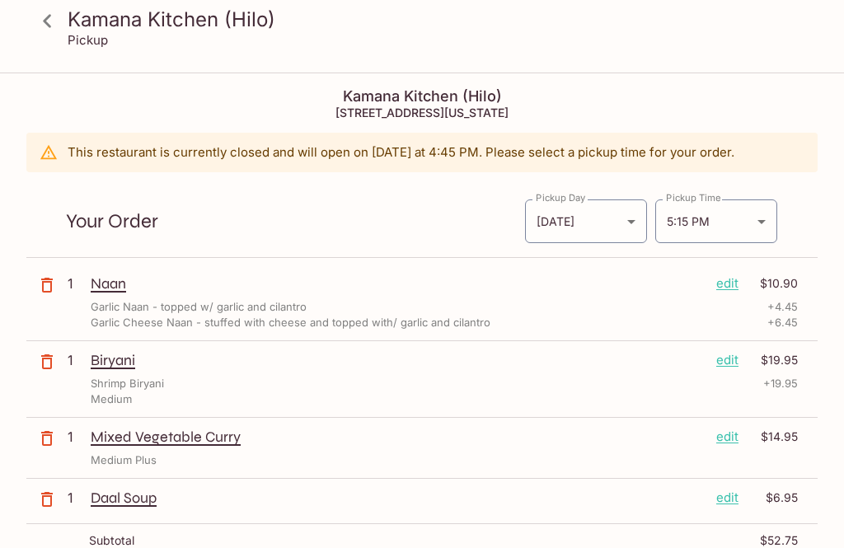
click at [52, 29] on icon at bounding box center [47, 21] width 29 height 29
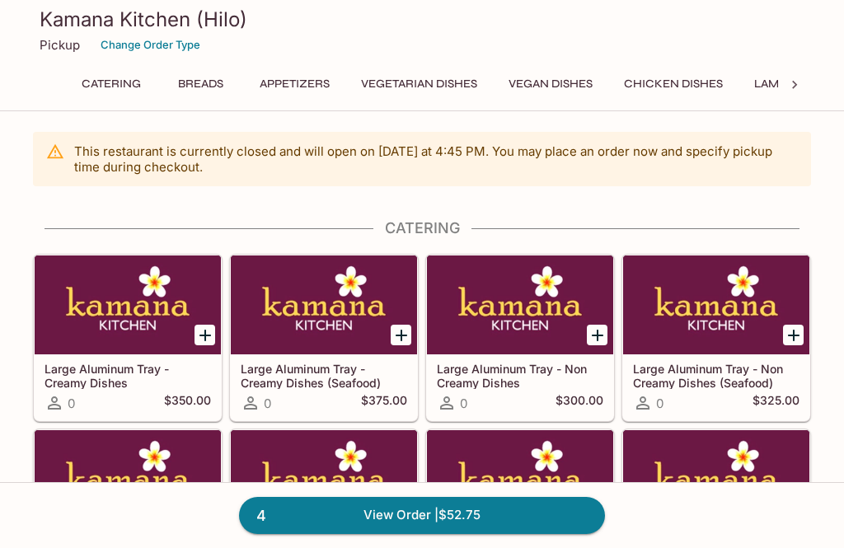
click at [791, 85] on icon at bounding box center [795, 85] width 16 height 16
click at [785, 90] on div at bounding box center [794, 85] width 33 height 25
click at [748, 90] on button "Drinks" at bounding box center [741, 84] width 74 height 23
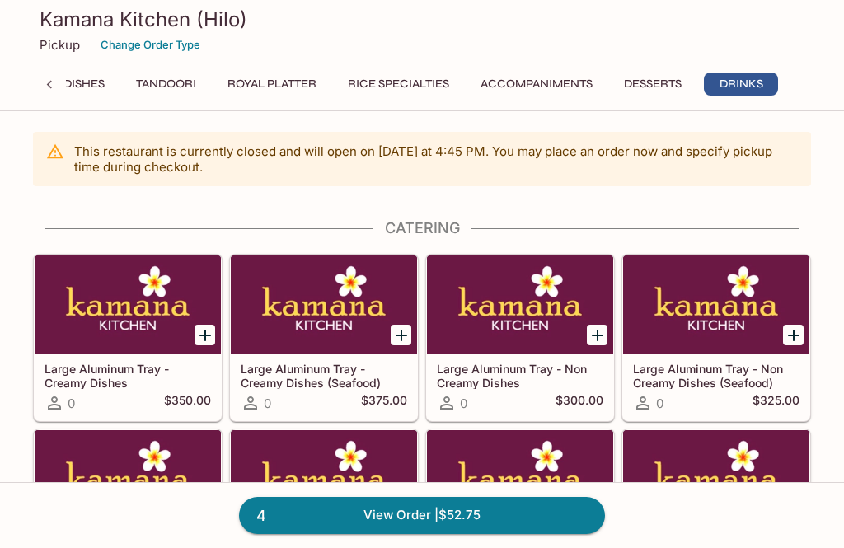
scroll to position [5468, 0]
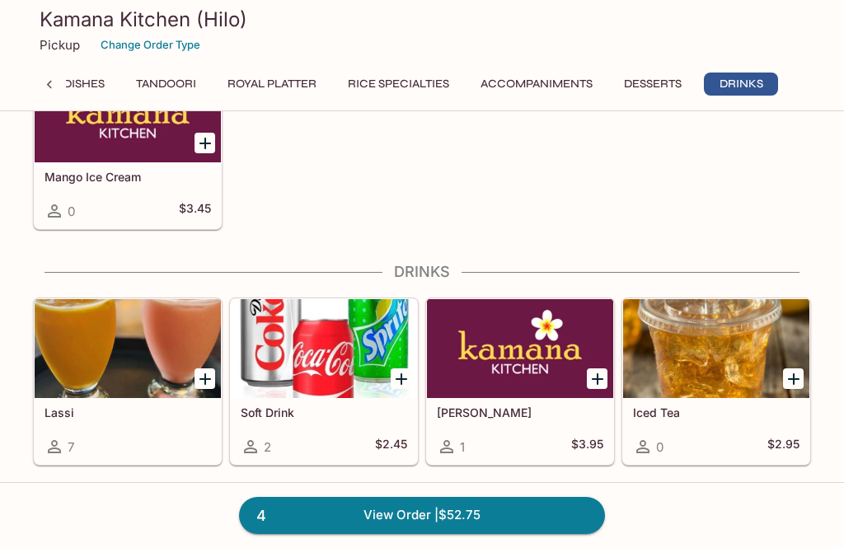
click at [150, 383] on div at bounding box center [128, 348] width 186 height 99
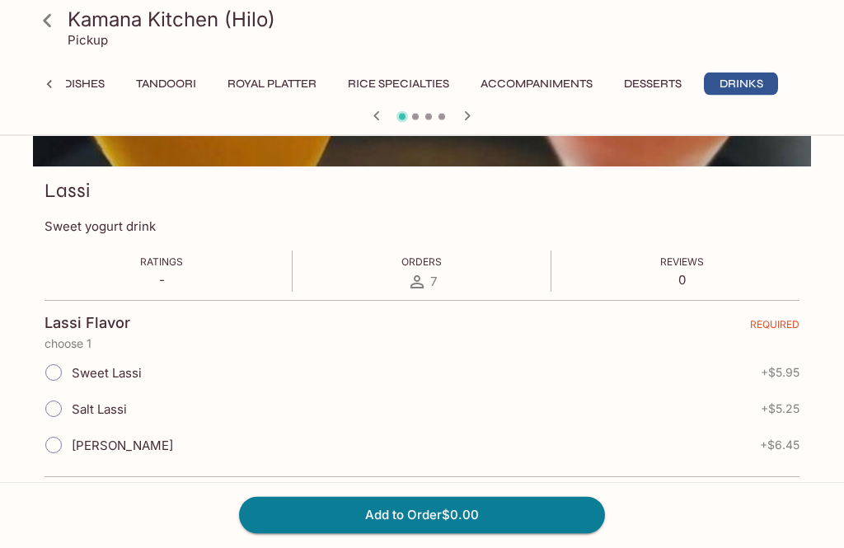
scroll to position [195, 0]
click at [68, 454] on input "[PERSON_NAME]" at bounding box center [53, 445] width 35 height 35
radio input "true"
click at [490, 533] on button "Add to Order $6.45" at bounding box center [422, 515] width 366 height 36
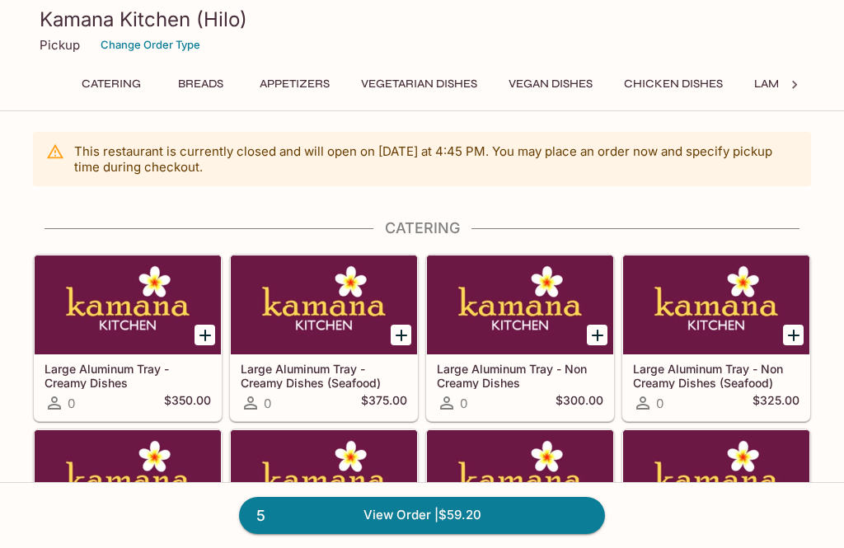
click at [481, 533] on link "5 View Order | $59.20" at bounding box center [422, 515] width 366 height 36
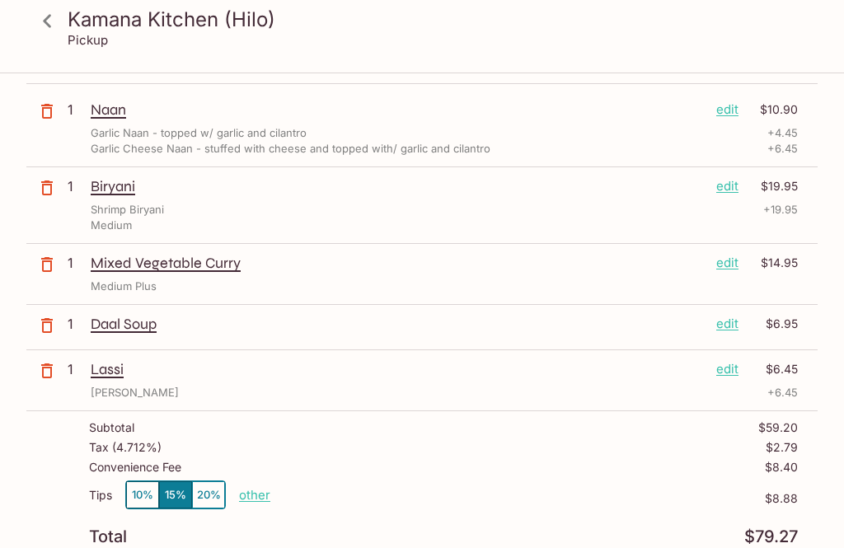
scroll to position [175, 0]
click at [721, 372] on p "edit" at bounding box center [727, 368] width 22 height 18
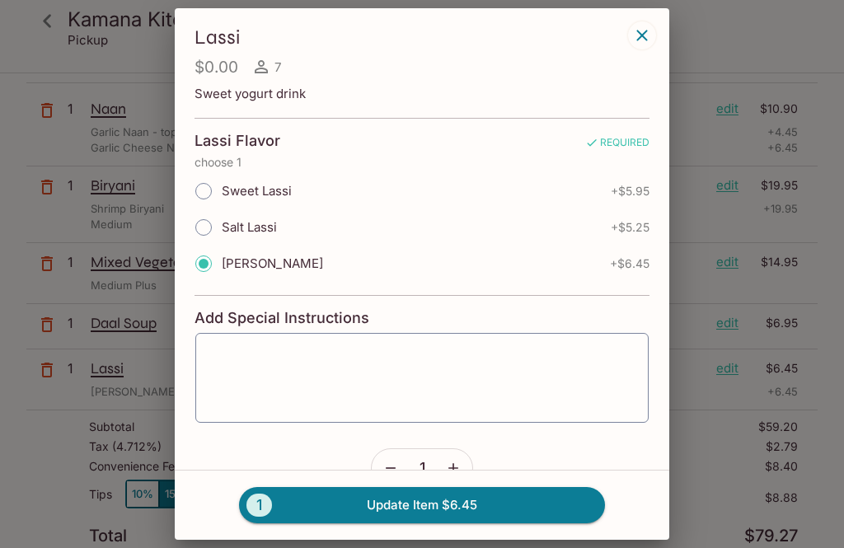
click at [459, 473] on icon "button" at bounding box center [453, 468] width 16 height 16
click at [478, 524] on button "2 Update Item $12.90" at bounding box center [422, 505] width 366 height 36
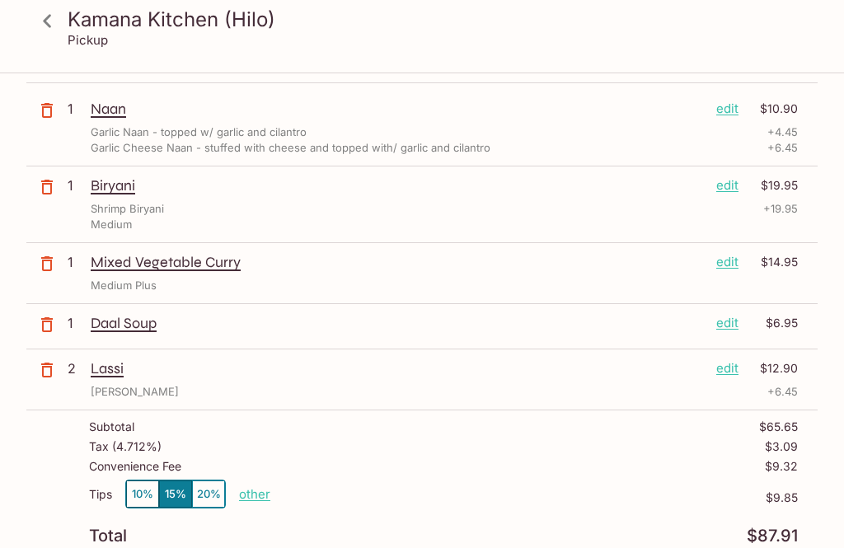
click at [729, 114] on p "edit" at bounding box center [727, 109] width 22 height 18
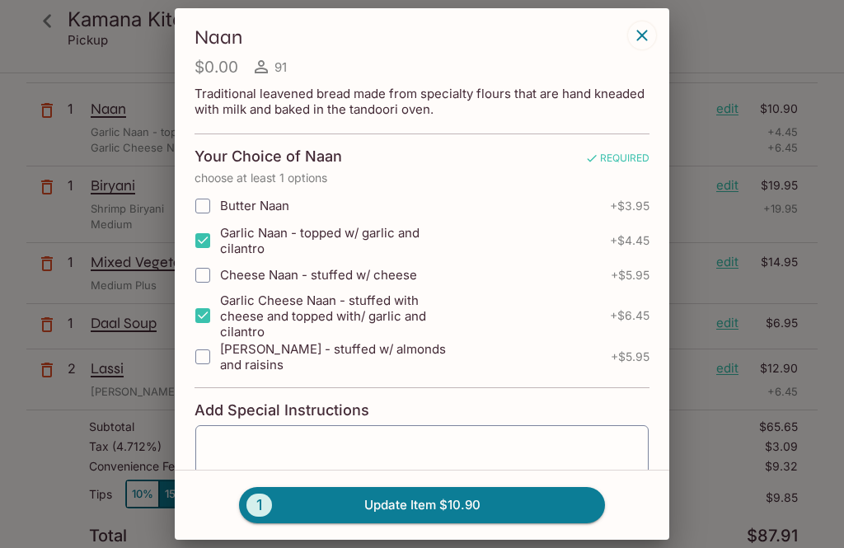
click at [208, 323] on input "Garlic Cheese Naan - stuffed with cheese and topped with/ garlic and cilantro" at bounding box center [202, 315] width 33 height 33
checkbox input "false"
click at [464, 524] on button "1 Update Item $4.45" at bounding box center [422, 505] width 366 height 36
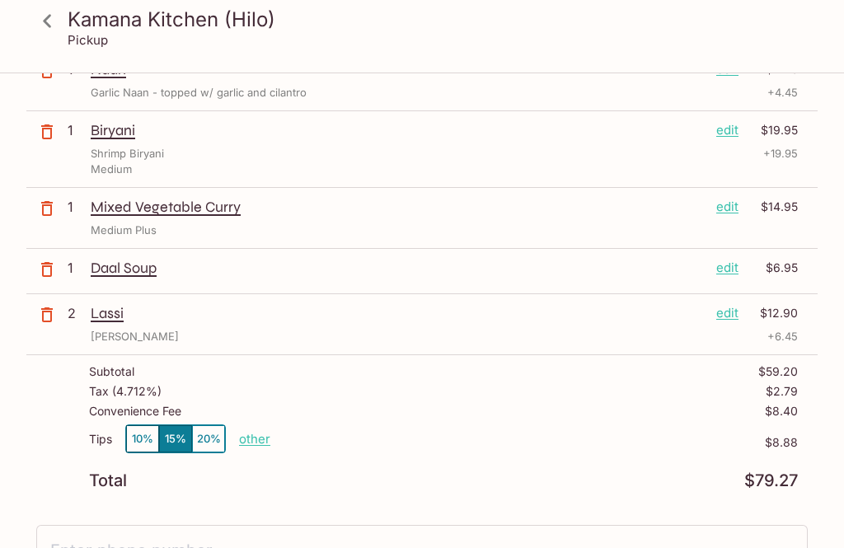
scroll to position [214, 0]
click at [46, 275] on icon "button" at bounding box center [47, 271] width 20 height 20
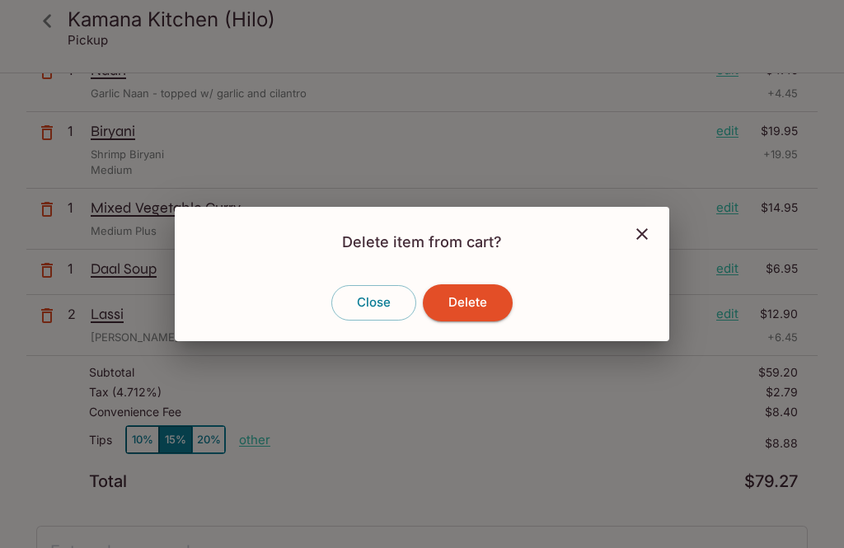
click at [482, 321] on button "Delete" at bounding box center [468, 302] width 90 height 36
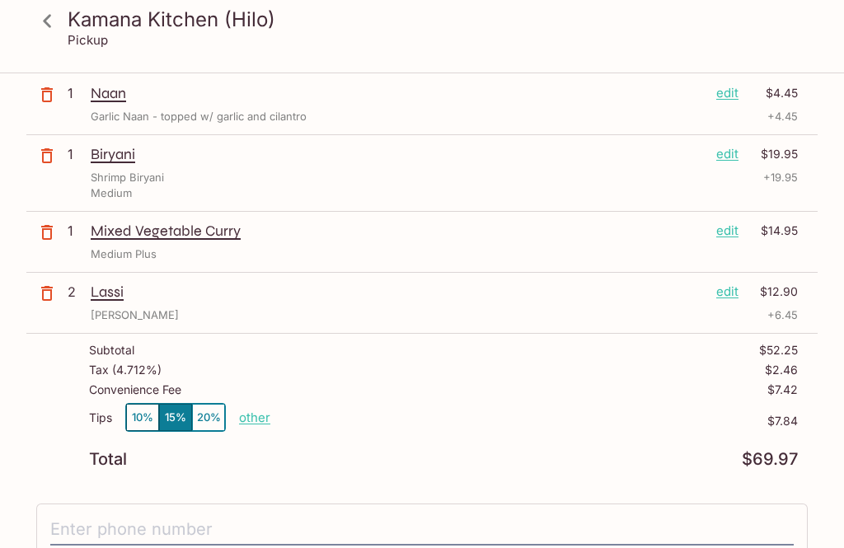
scroll to position [180, 0]
